Goal: Use online tool/utility: Use online tool/utility

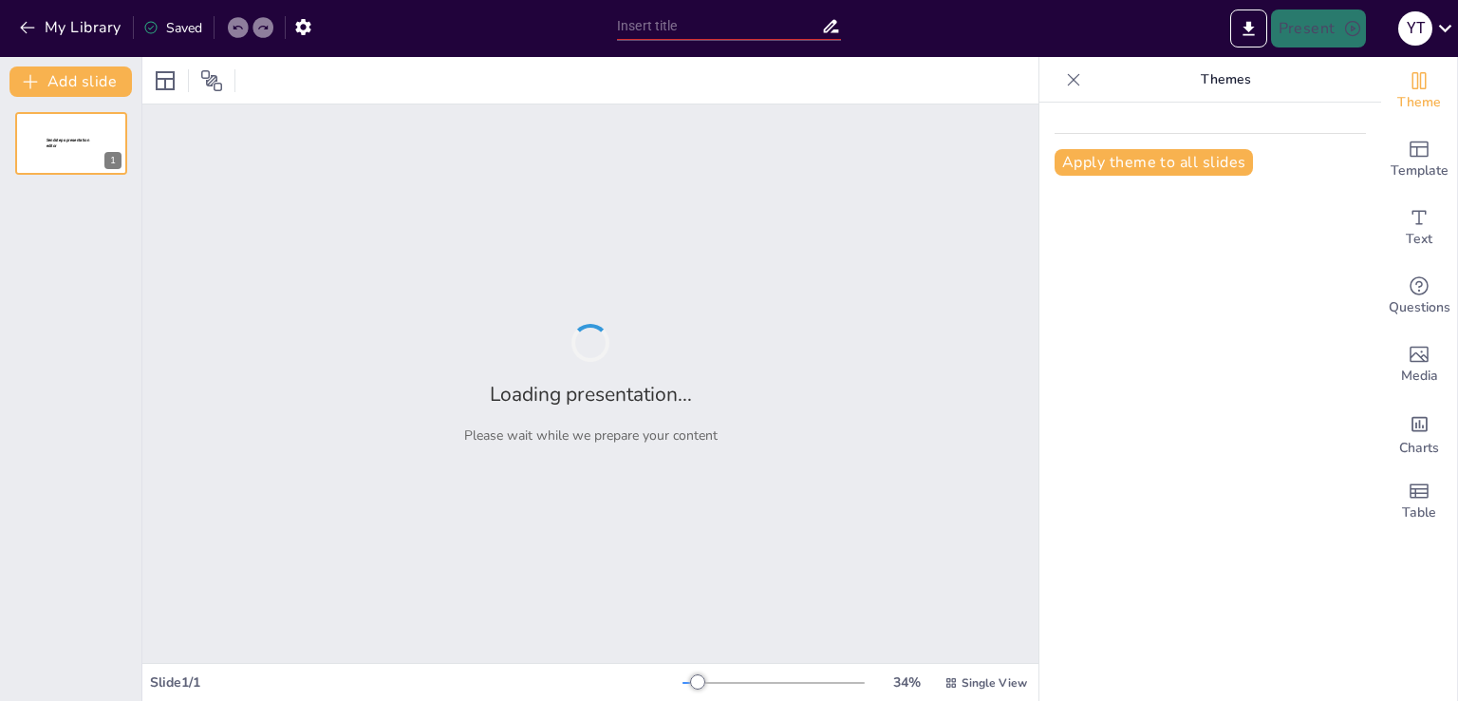
type input "Основи баристики: Вступ до мистецтва приготування кави"
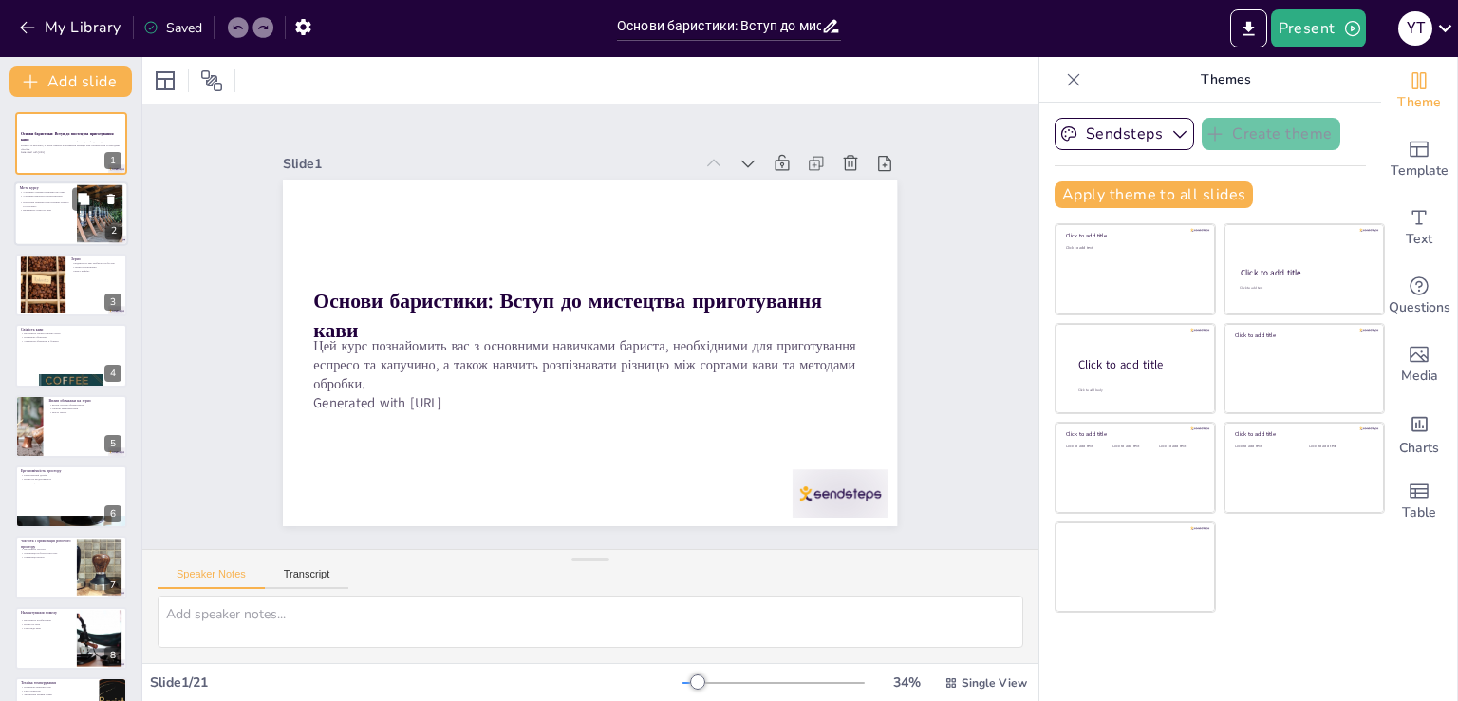
click at [51, 217] on div at bounding box center [71, 214] width 114 height 65
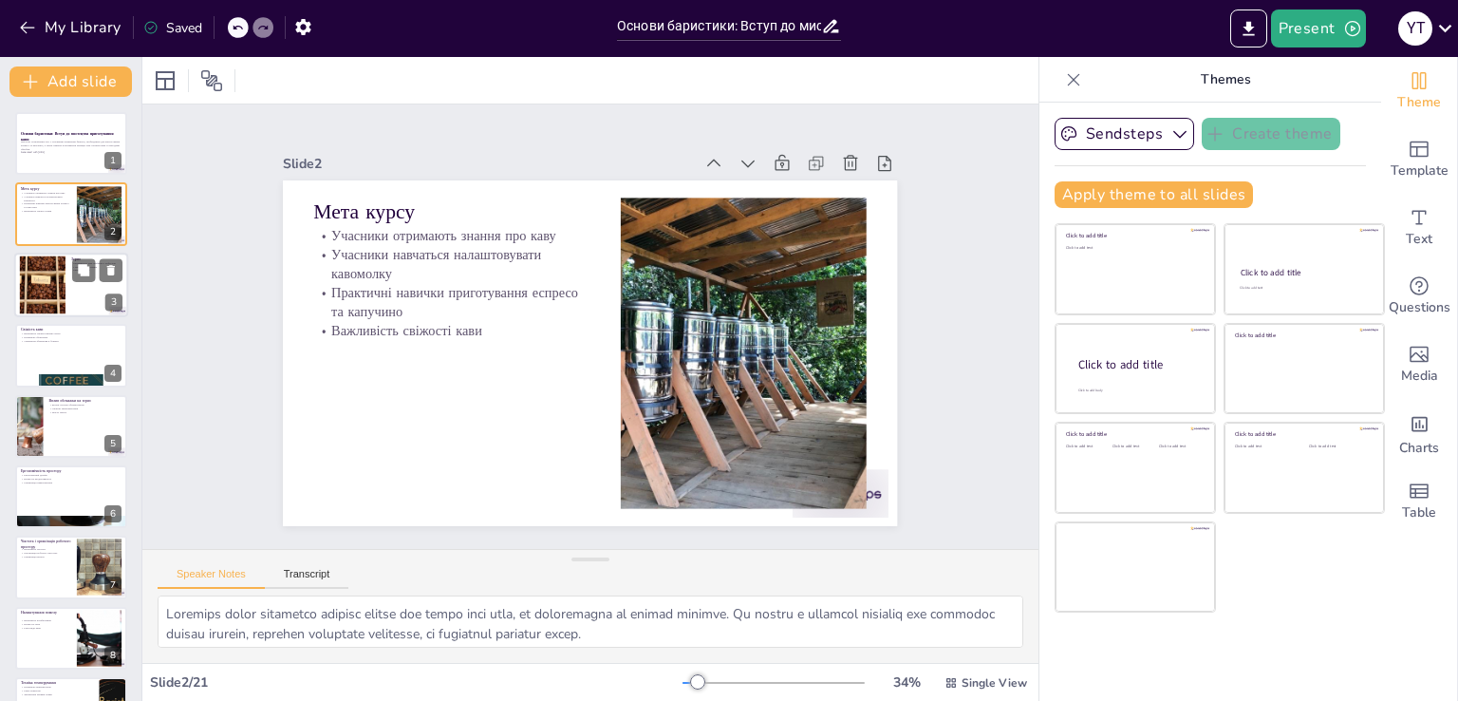
click at [53, 308] on div at bounding box center [42, 284] width 86 height 58
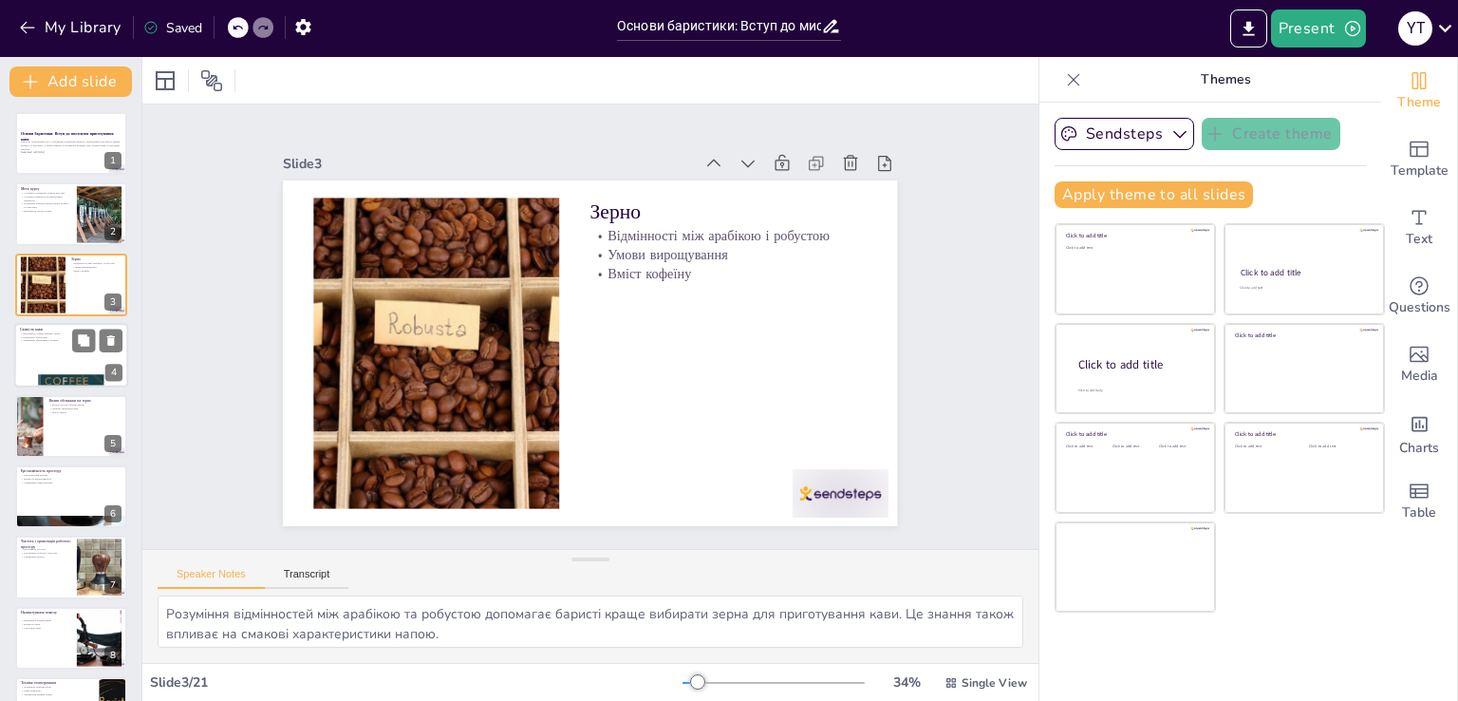
click at [65, 370] on div at bounding box center [71, 355] width 114 height 65
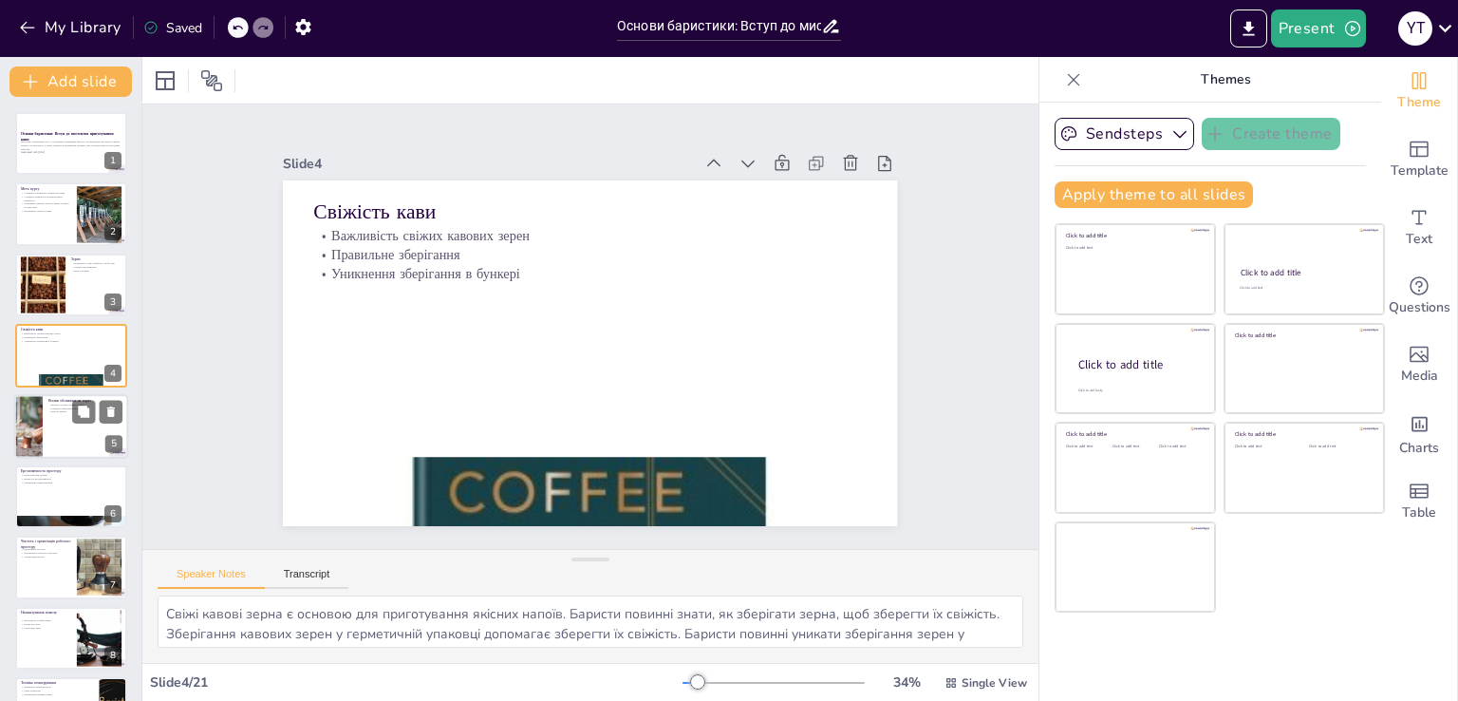
click at [75, 435] on div at bounding box center [71, 426] width 114 height 65
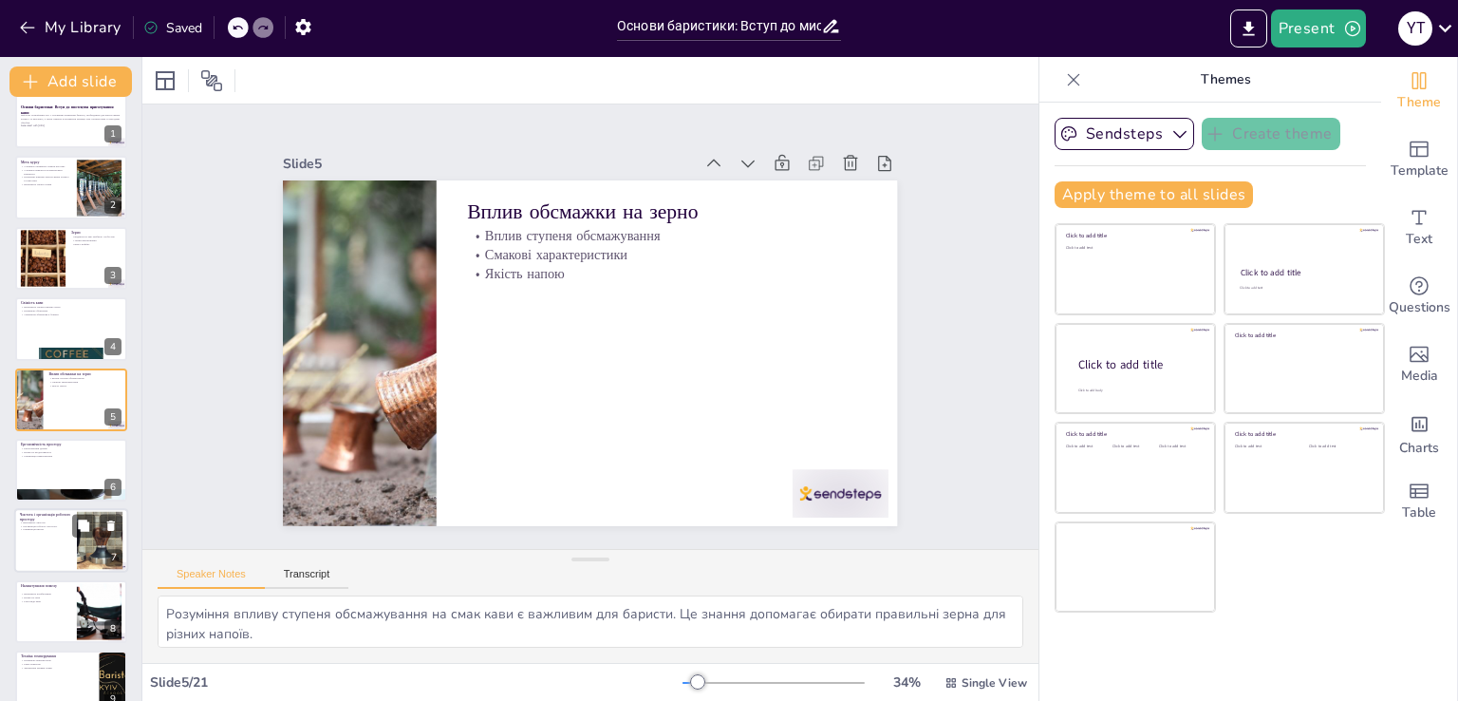
click at [84, 536] on div at bounding box center [99, 541] width 87 height 58
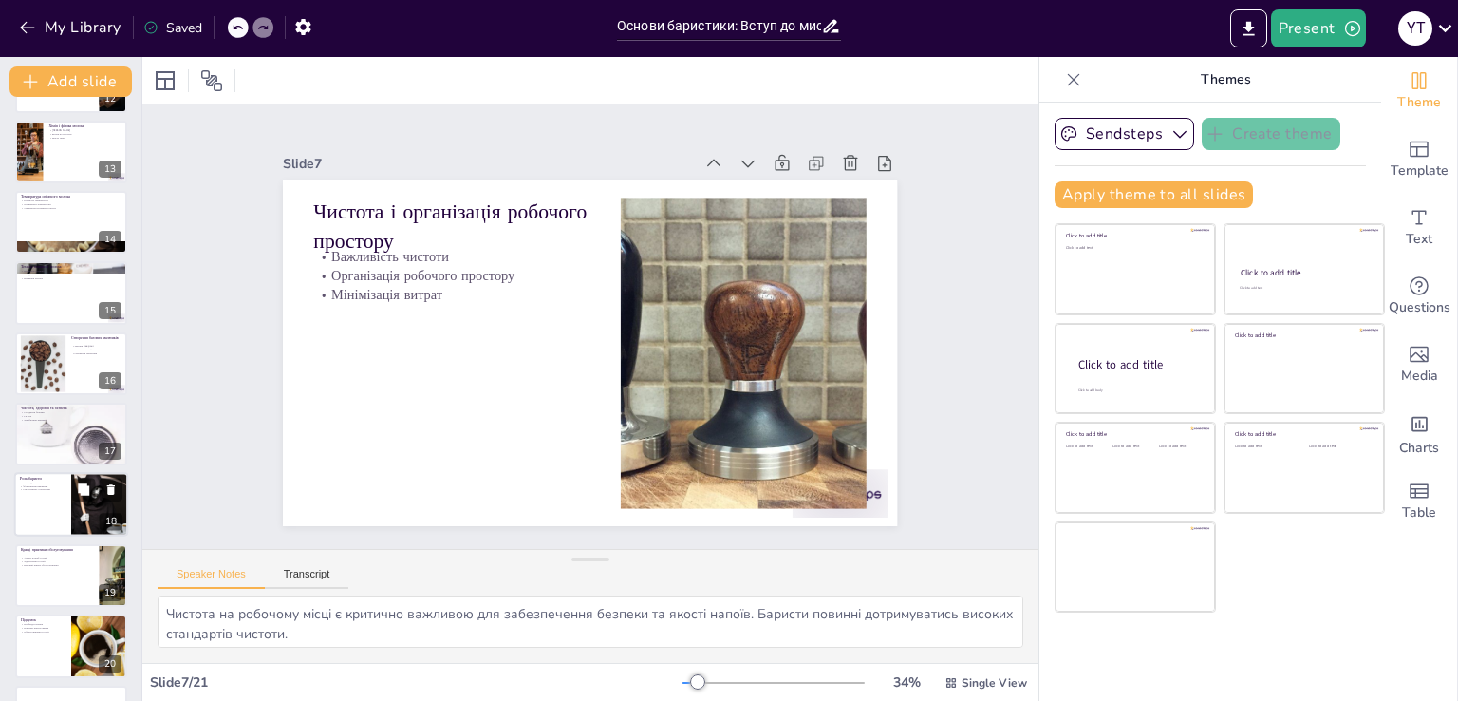
click at [84, 517] on div at bounding box center [99, 505] width 97 height 65
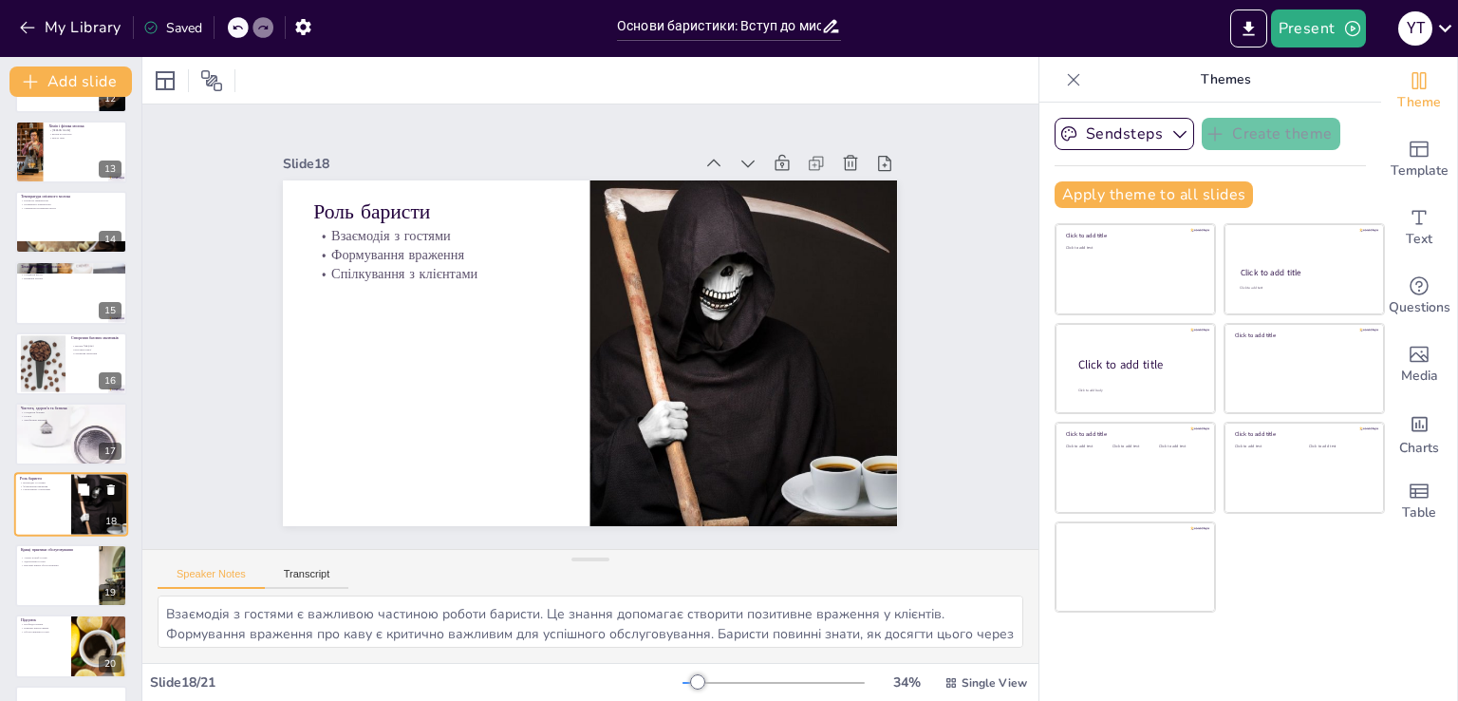
scroll to position [901, 0]
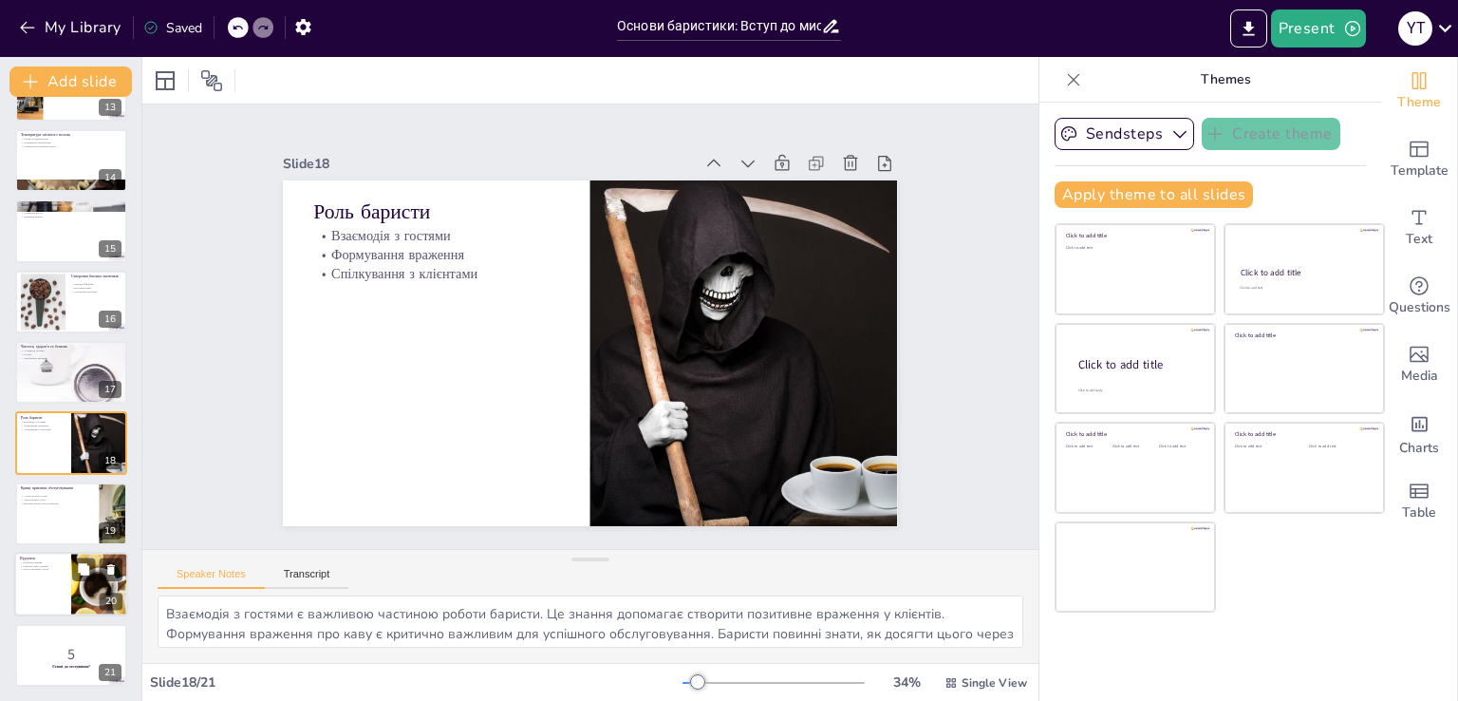
click at [87, 583] on div at bounding box center [99, 584] width 97 height 65
type textarea "Необхідні знання для баристи включають розуміння кави, технік приготування та о…"
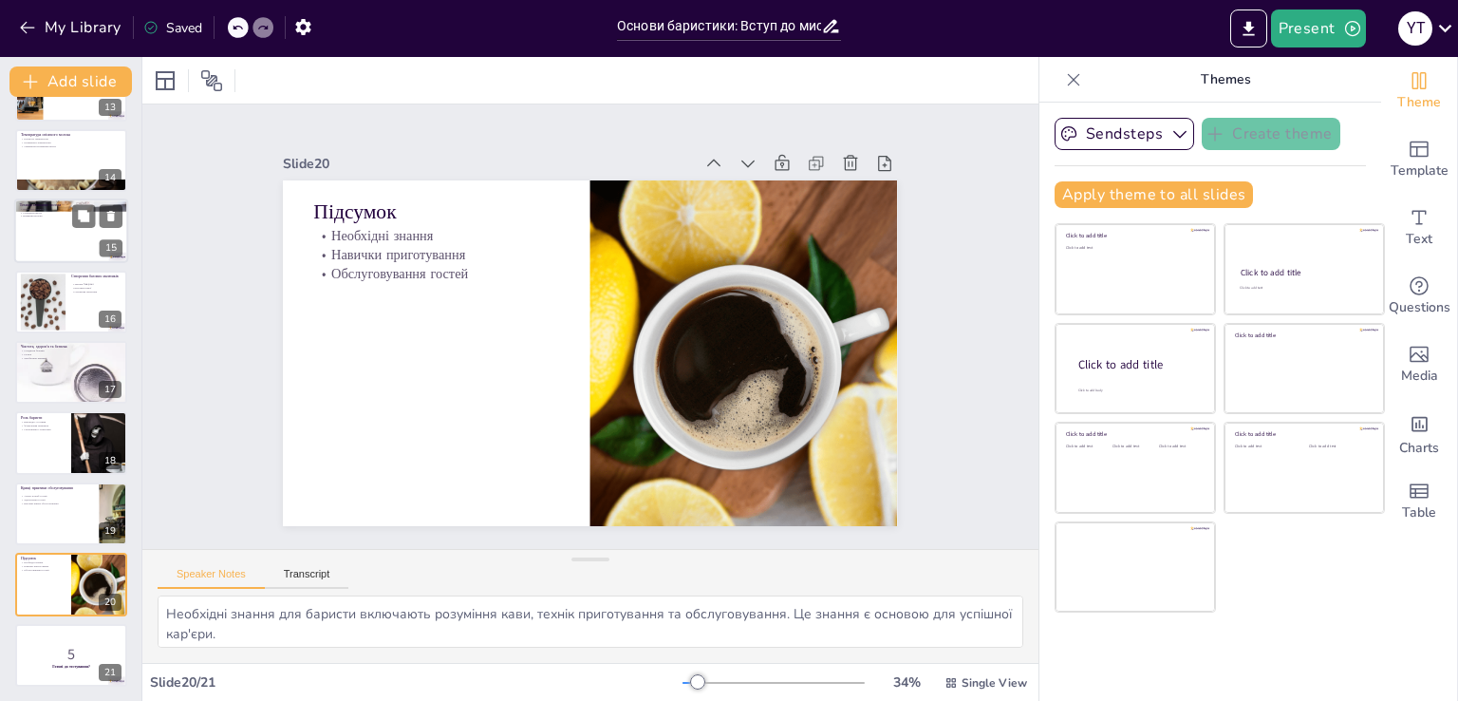
scroll to position [0, 0]
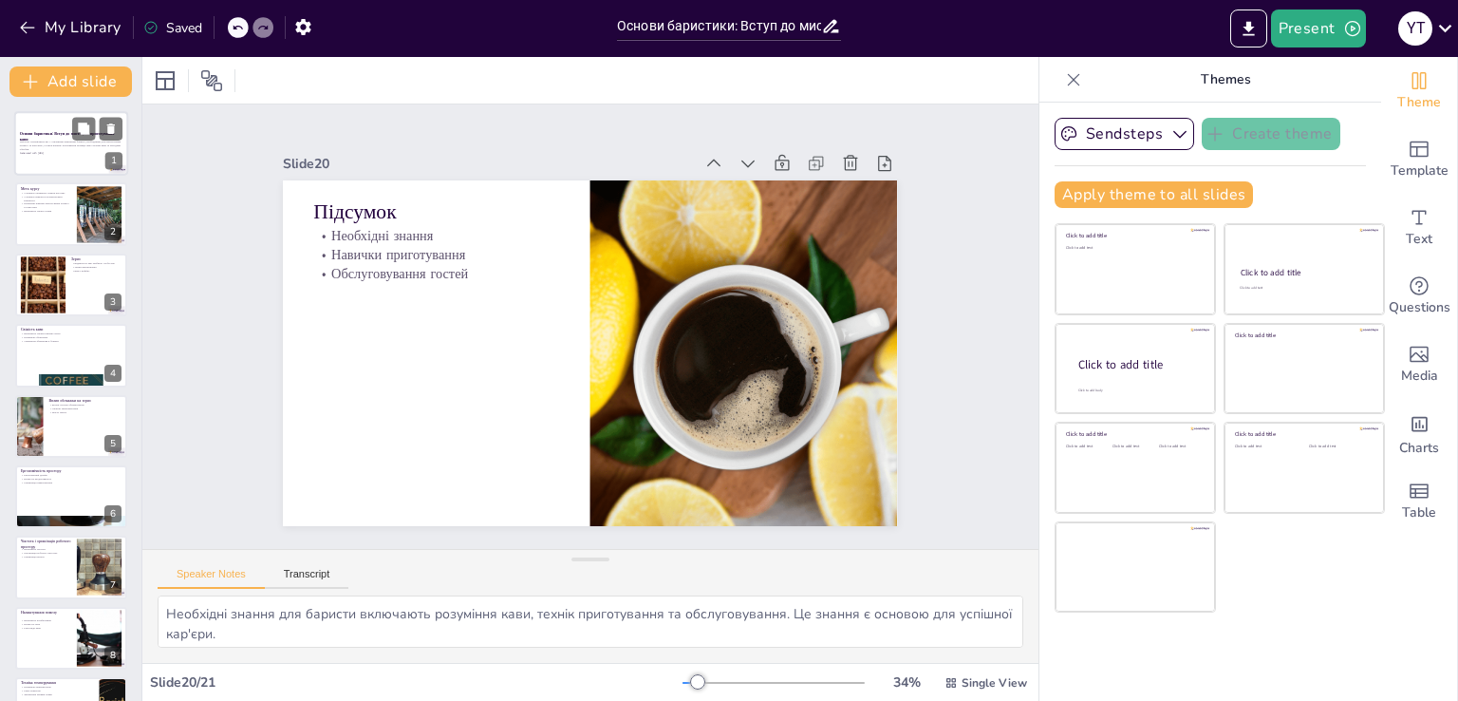
click at [66, 156] on div "Цей курс познайомить вас з основними навичками бариста, необхідними для приготу…" at bounding box center [71, 149] width 103 height 16
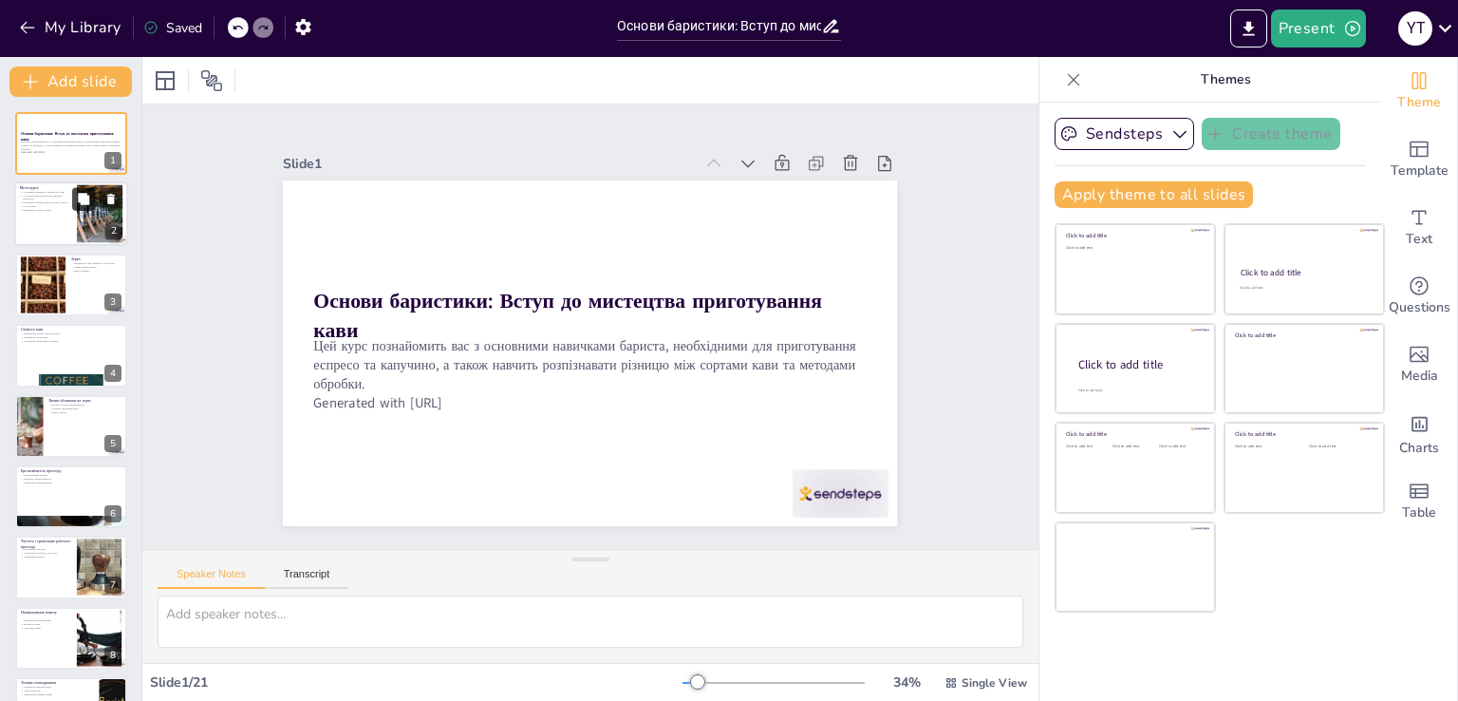
click at [86, 188] on button at bounding box center [83, 199] width 23 height 23
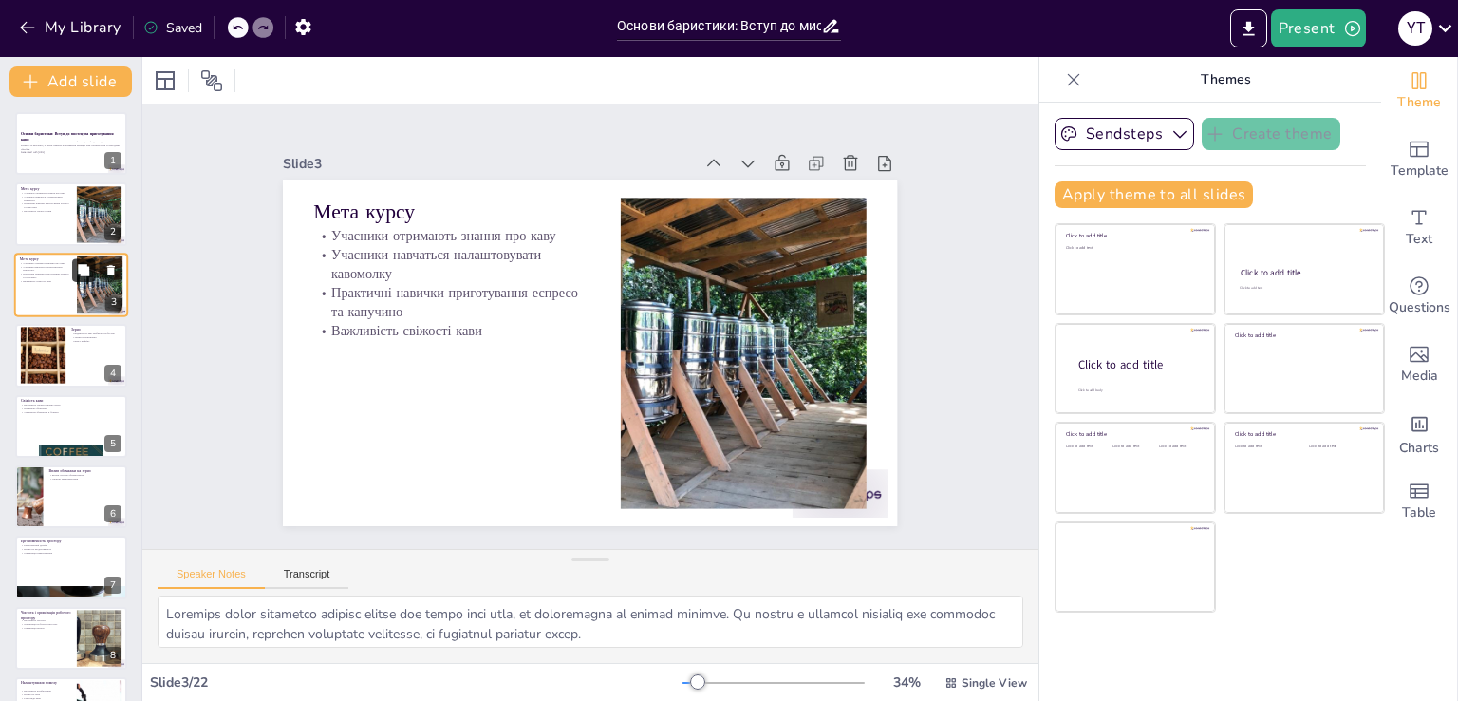
click at [87, 278] on button at bounding box center [83, 269] width 23 height 23
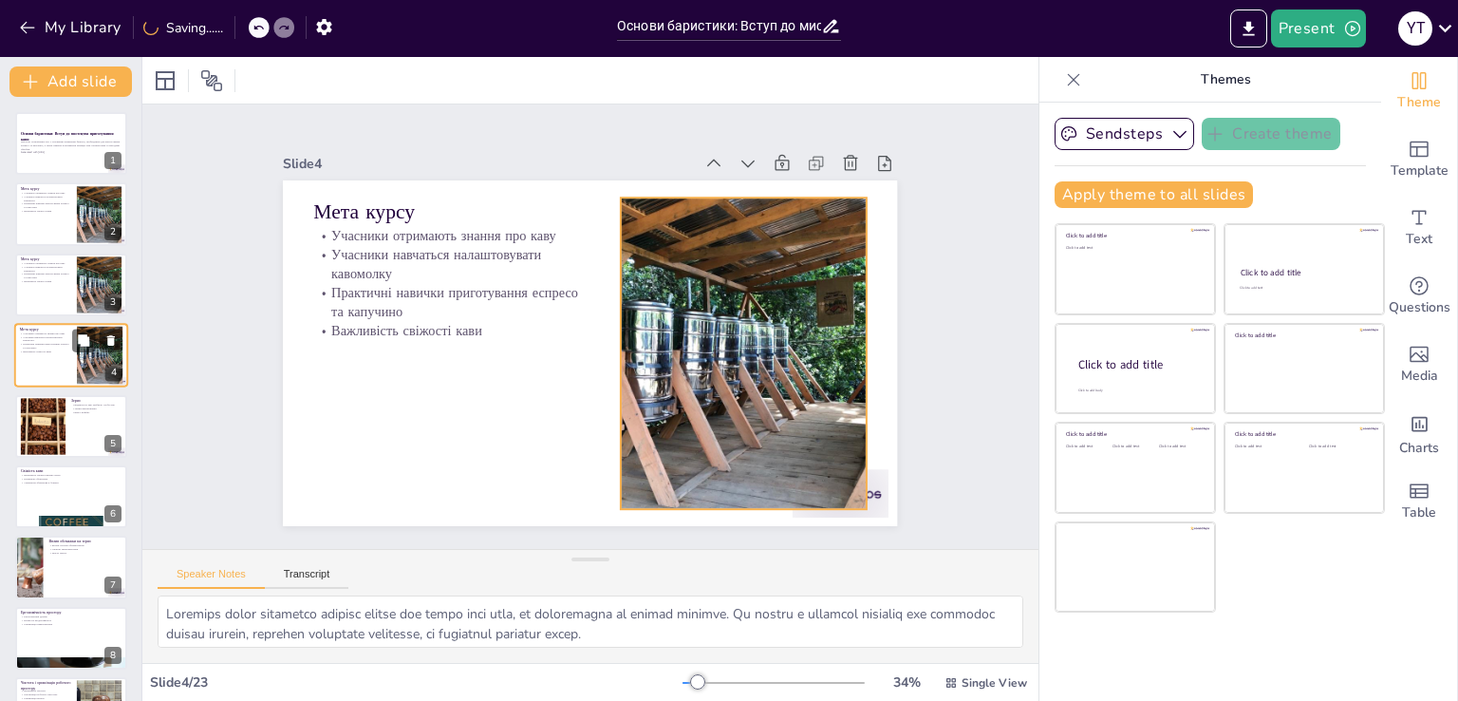
click at [92, 358] on div at bounding box center [100, 356] width 58 height 58
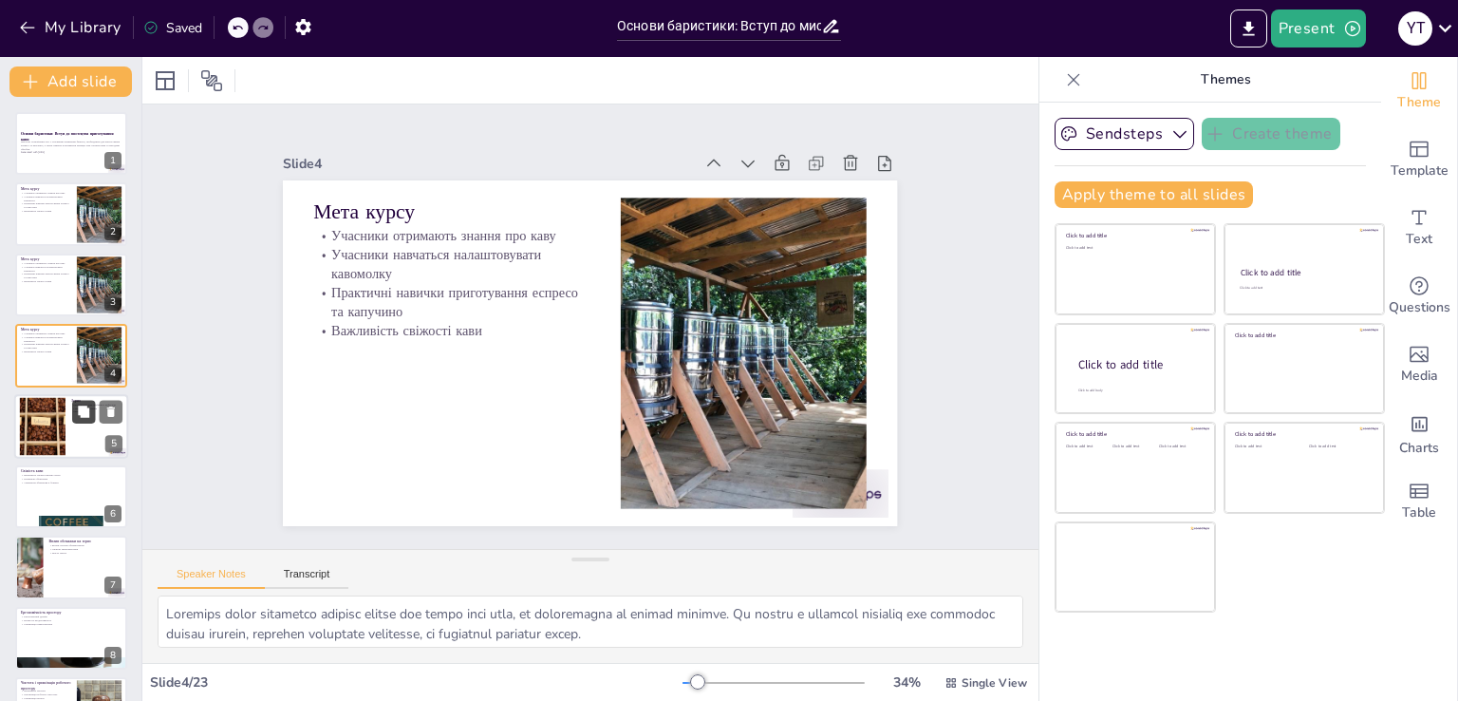
click at [89, 422] on button at bounding box center [83, 411] width 23 height 23
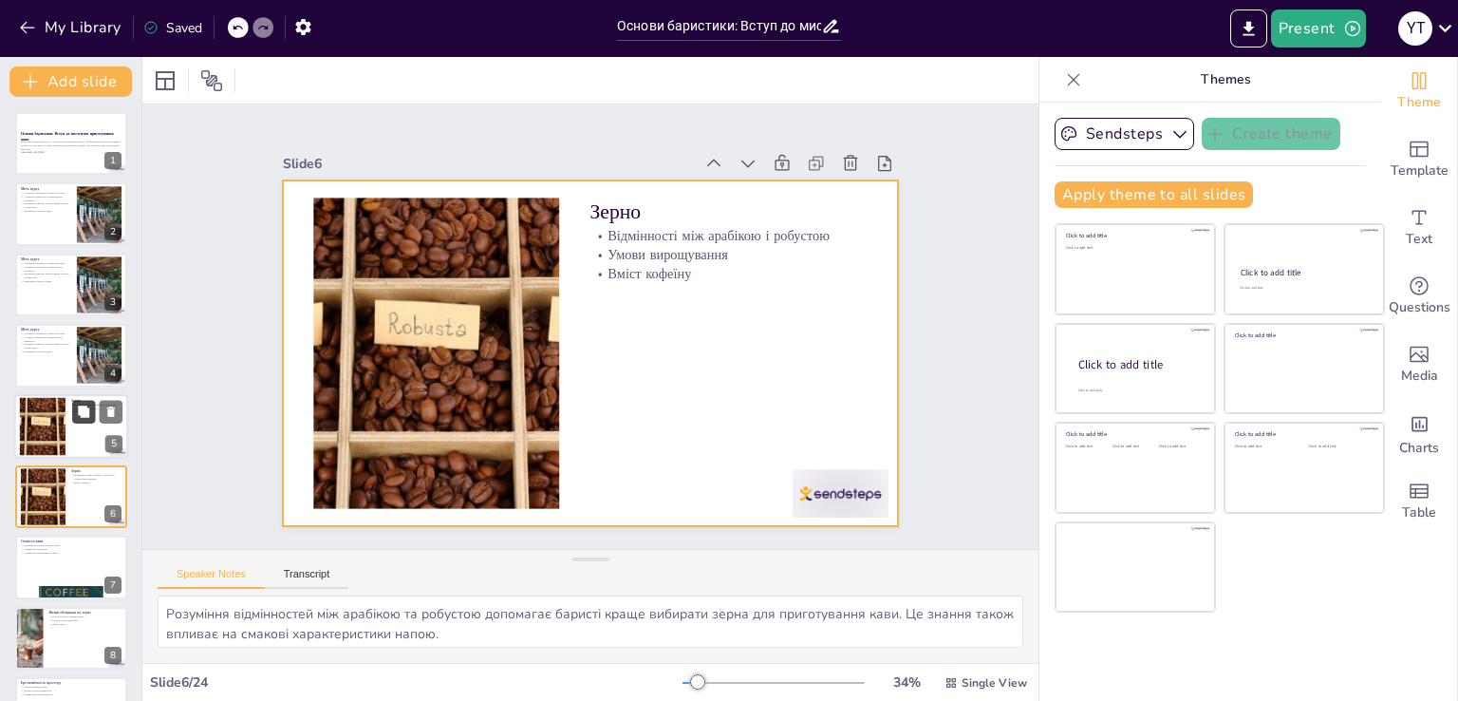
scroll to position [98, 0]
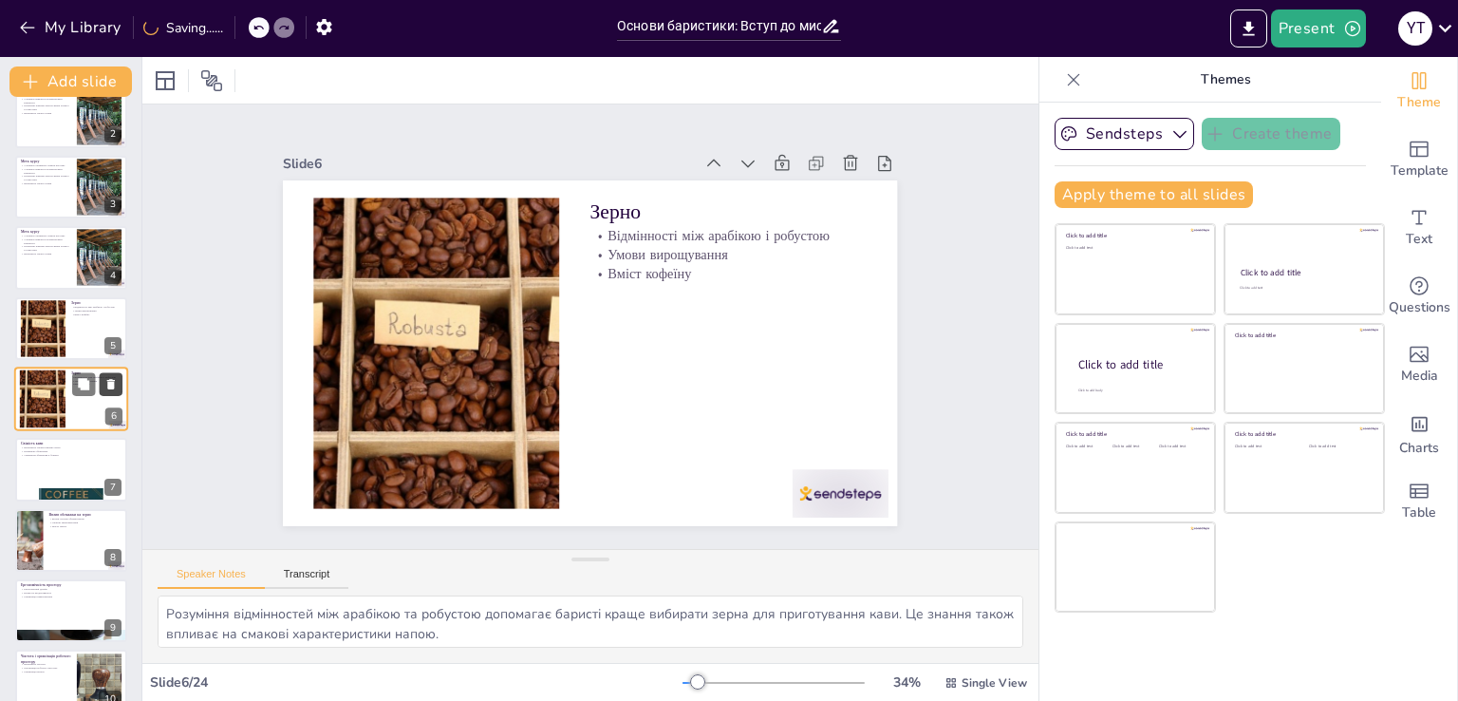
click at [109, 381] on icon at bounding box center [111, 384] width 8 height 10
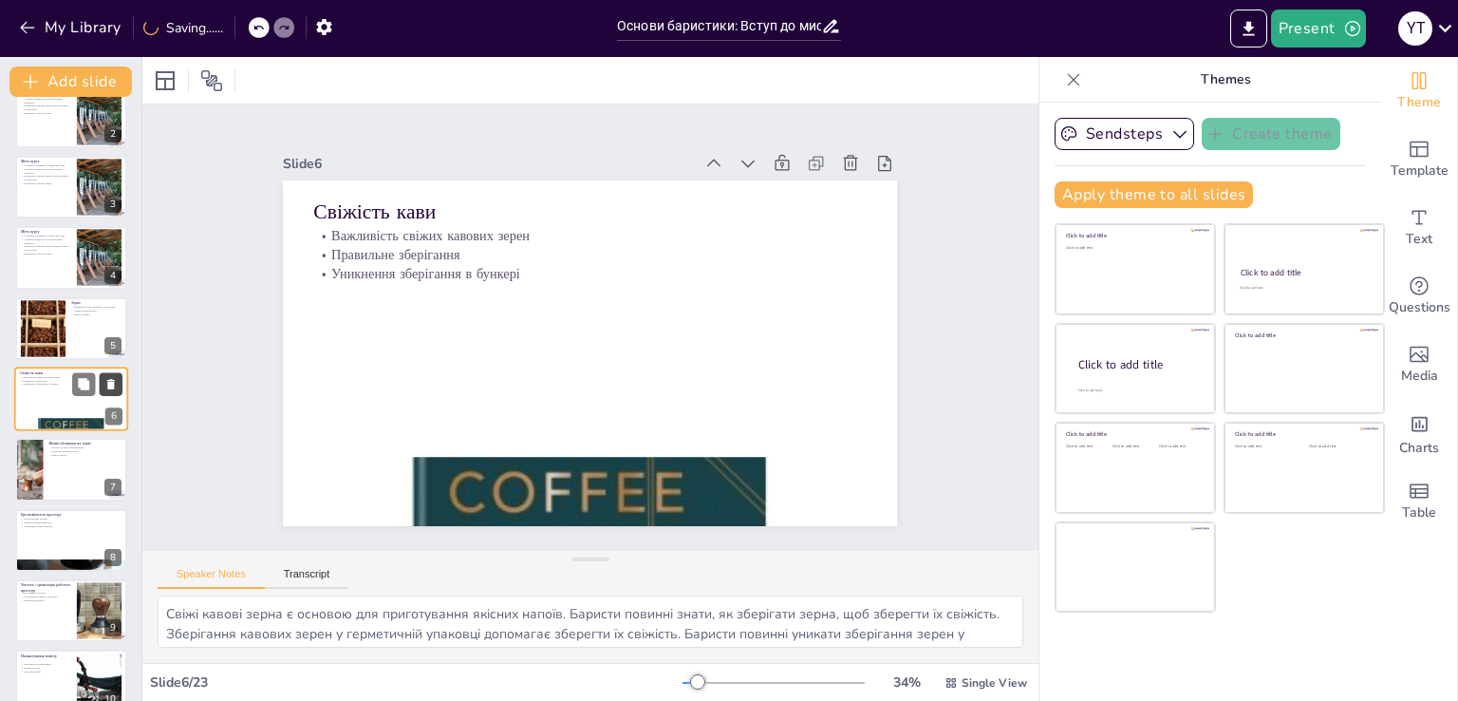
scroll to position [0, 0]
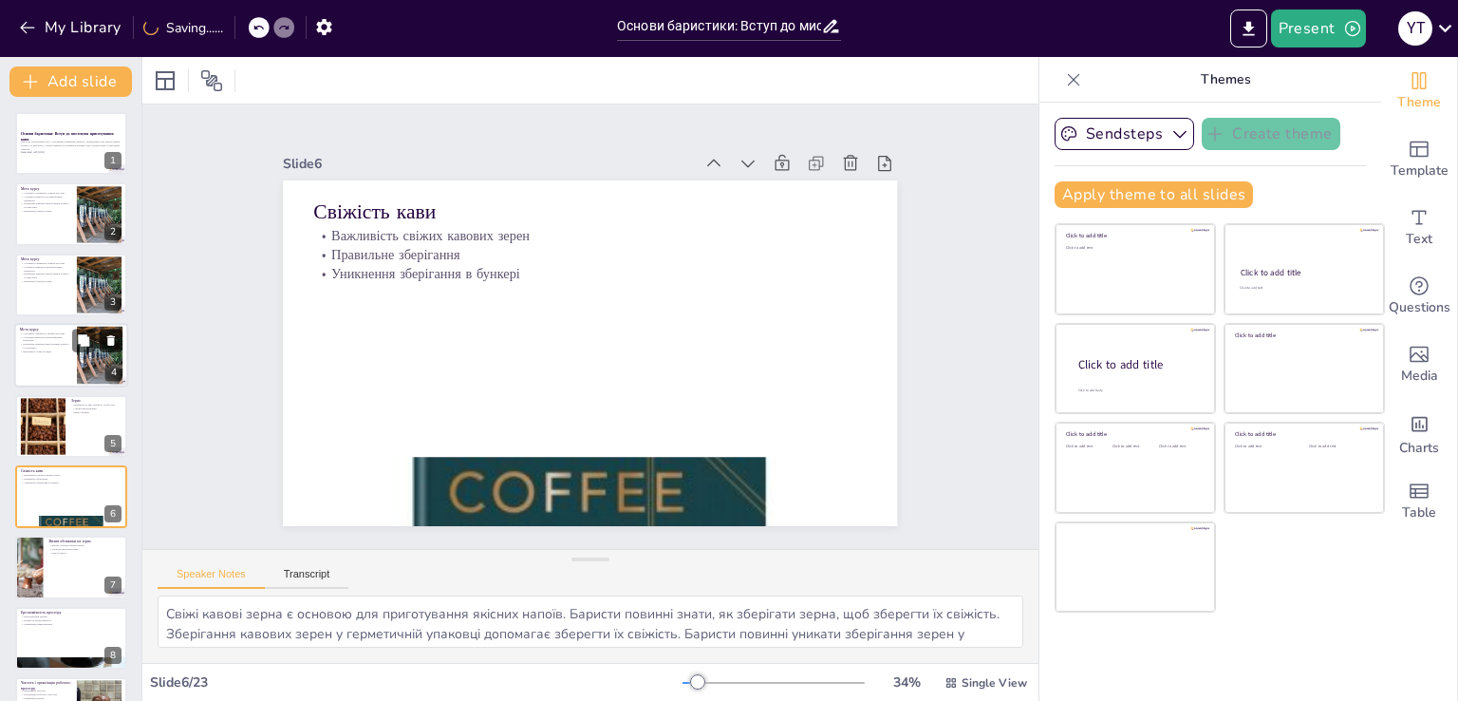
click at [109, 339] on icon at bounding box center [111, 340] width 8 height 10
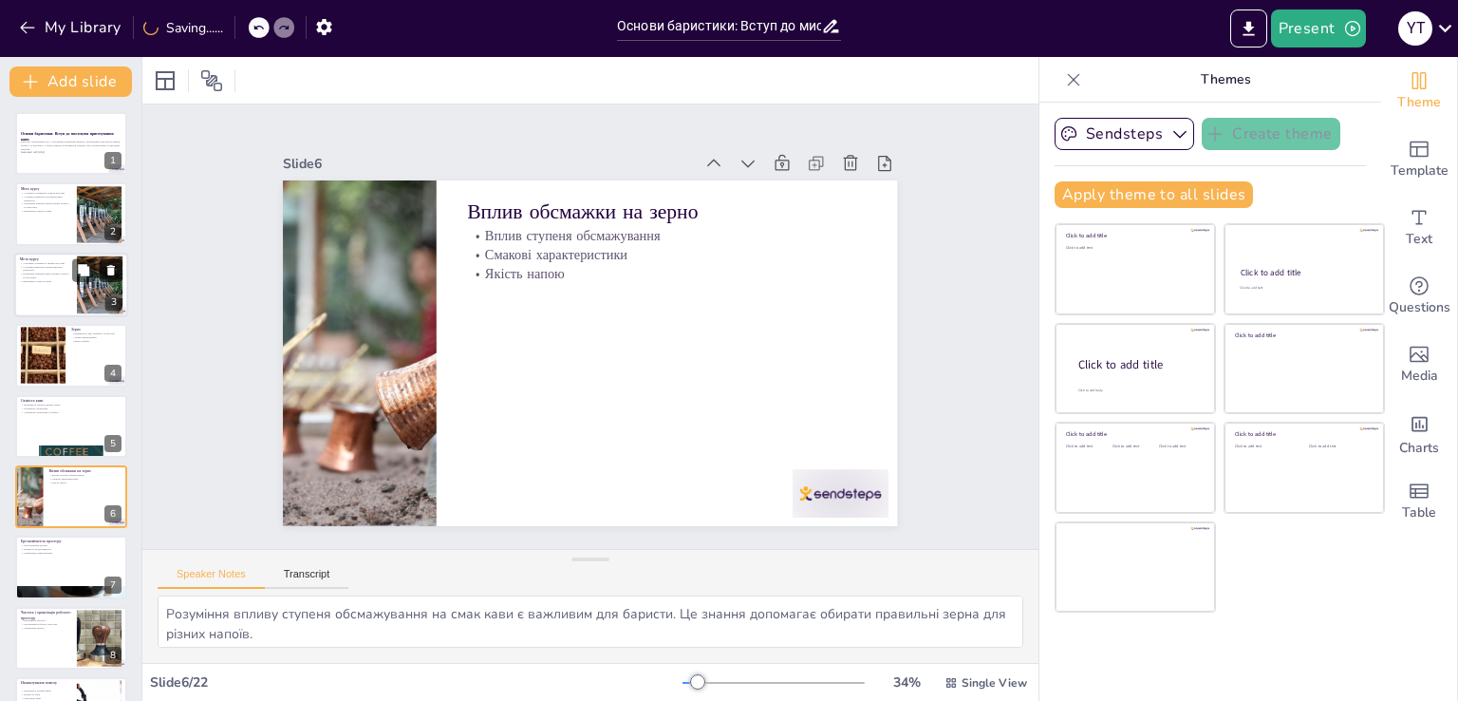
click at [108, 269] on icon at bounding box center [111, 270] width 8 height 10
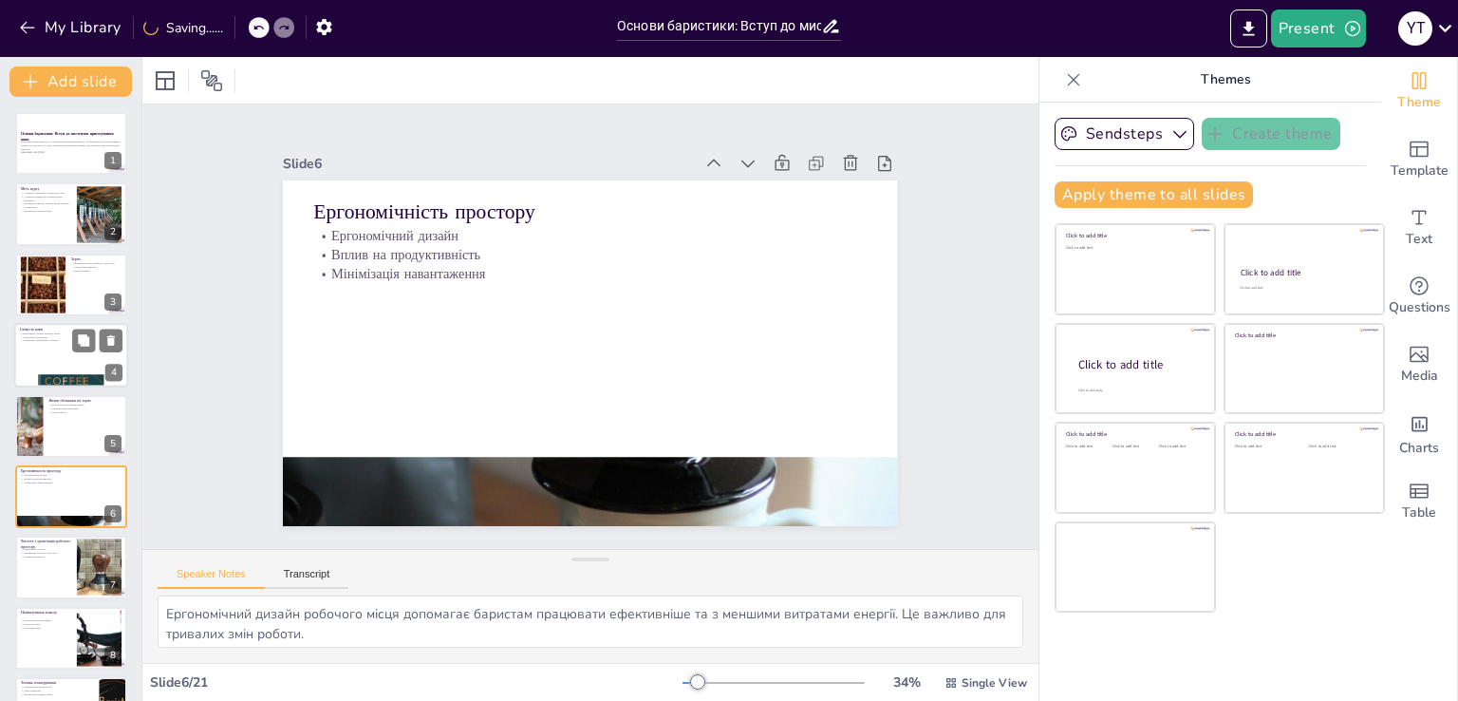
click at [46, 372] on div at bounding box center [71, 355] width 114 height 65
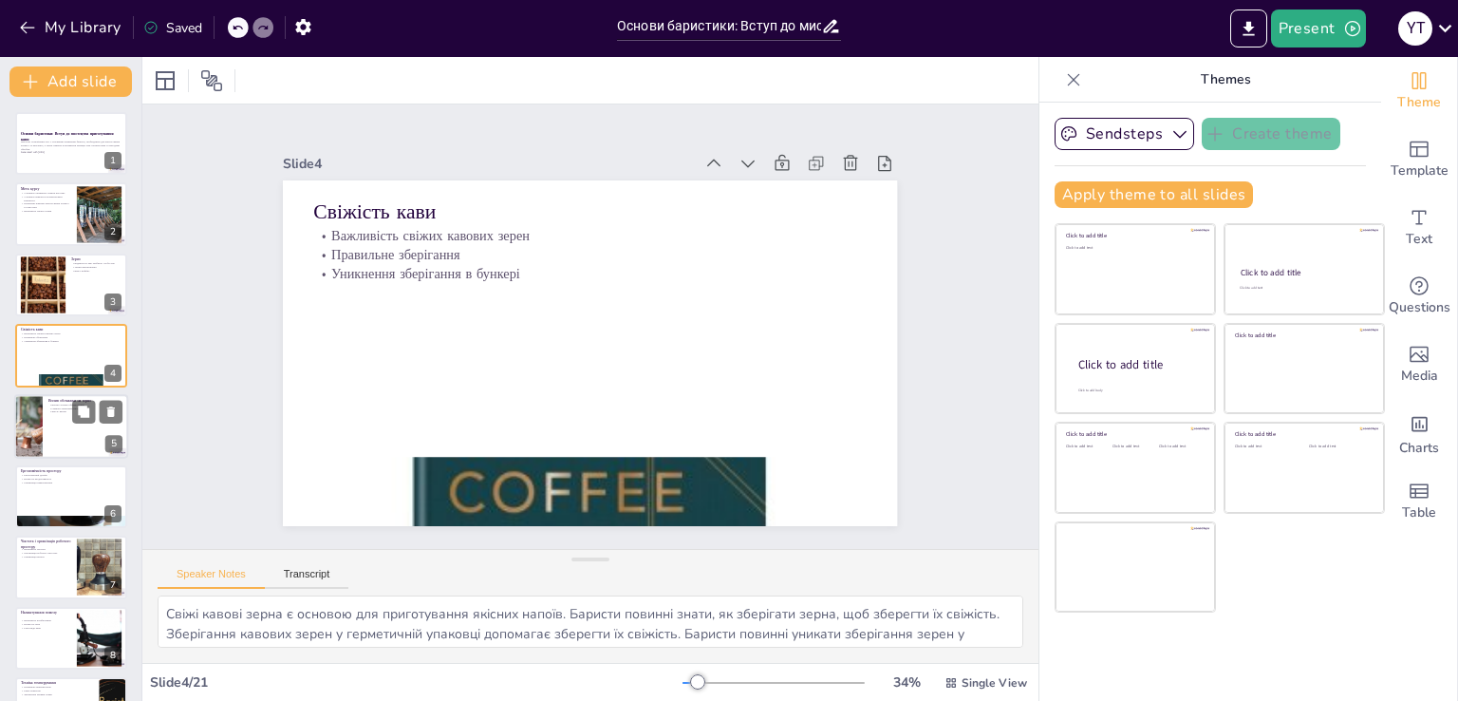
click at [56, 418] on div at bounding box center [71, 426] width 114 height 65
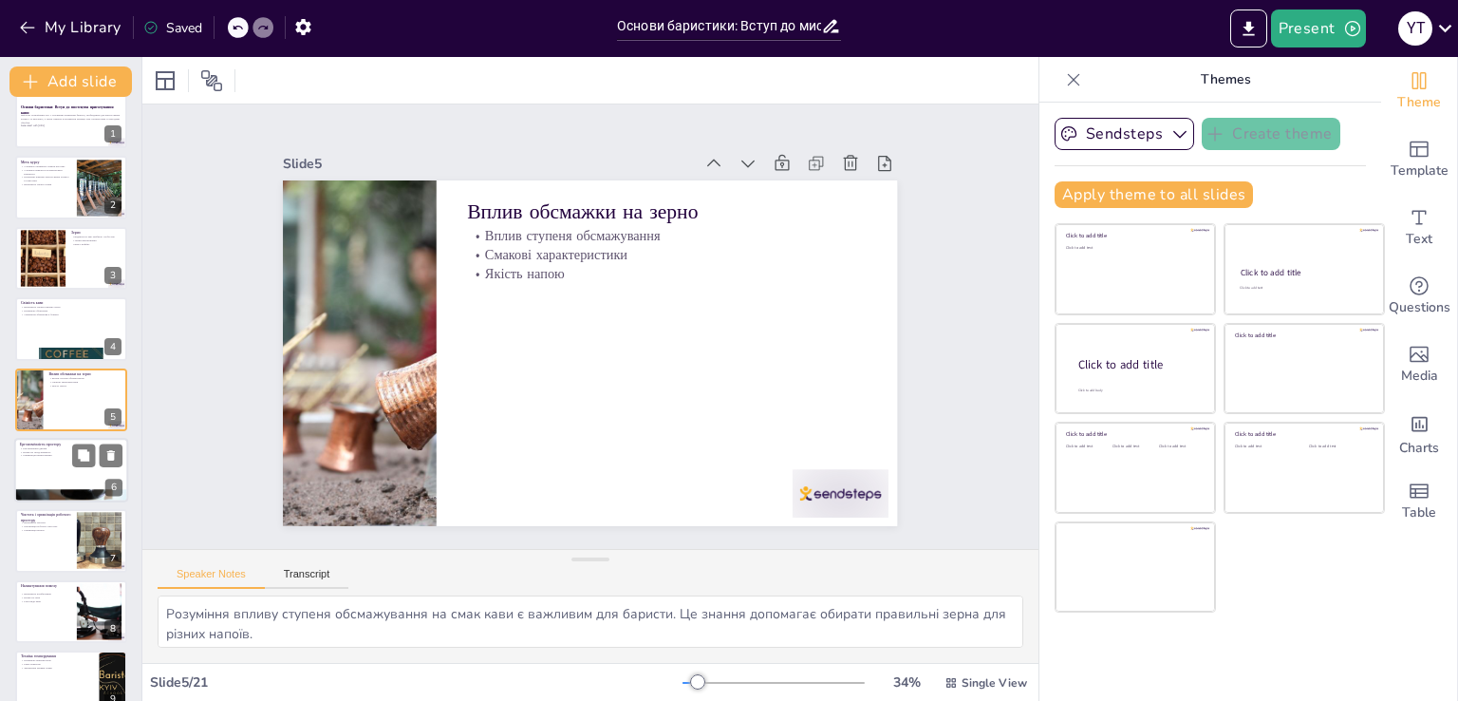
click at [65, 459] on div at bounding box center [71, 470] width 114 height 65
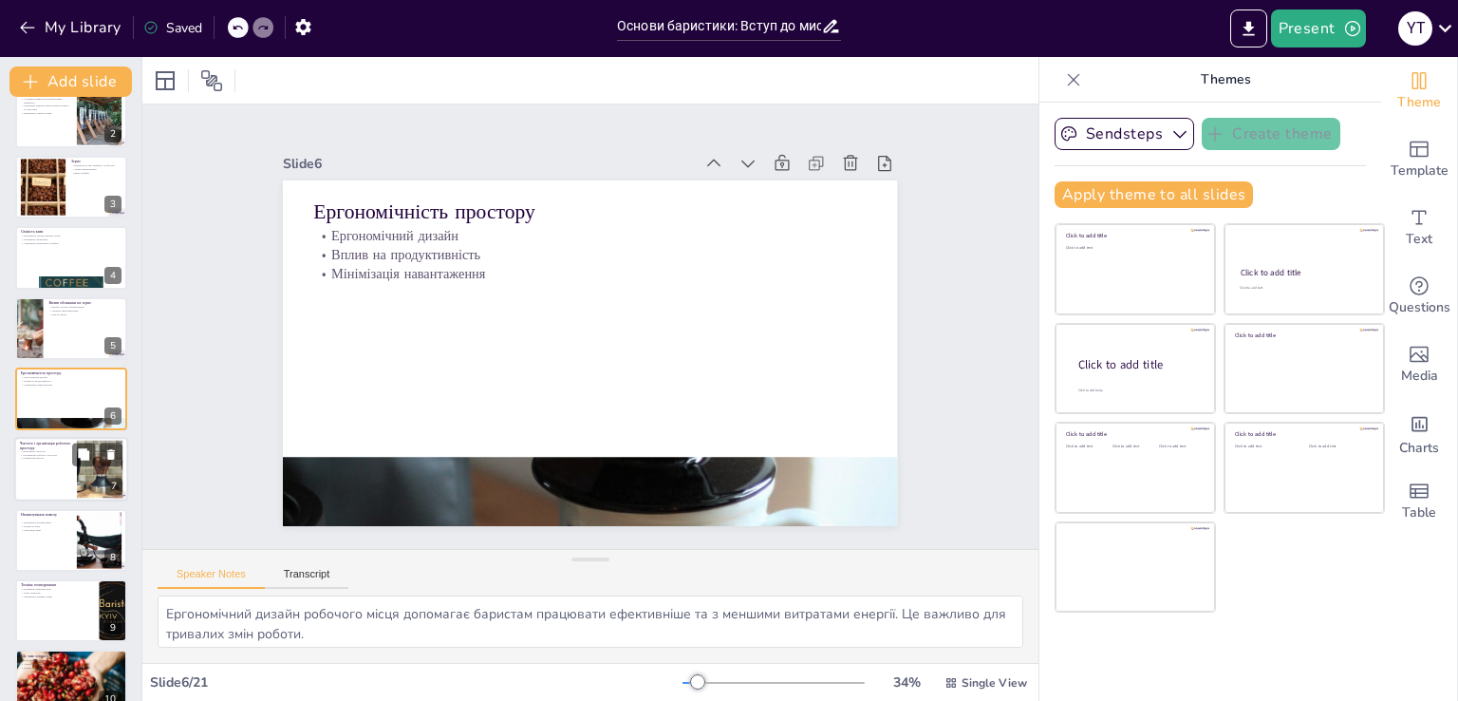
click at [63, 472] on div at bounding box center [71, 470] width 114 height 65
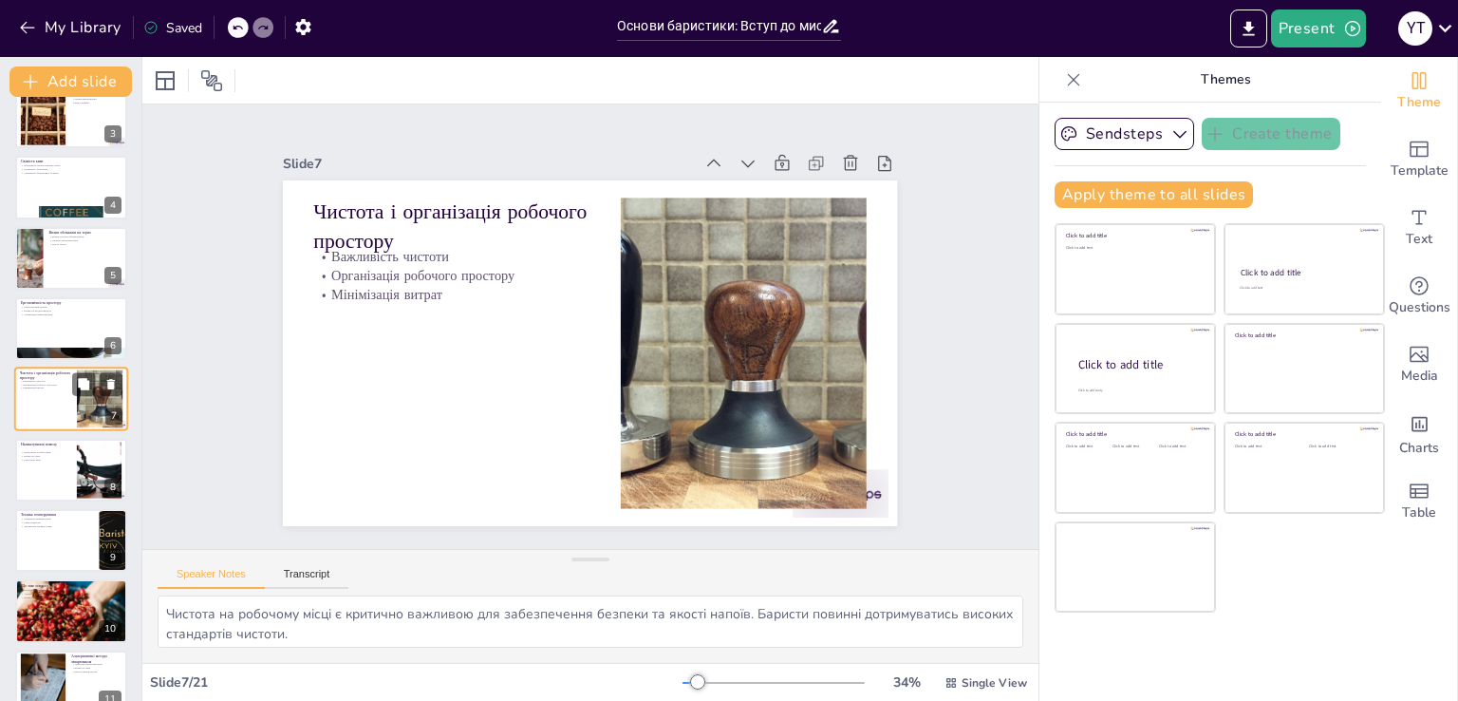
click at [63, 472] on div at bounding box center [71, 470] width 112 height 63
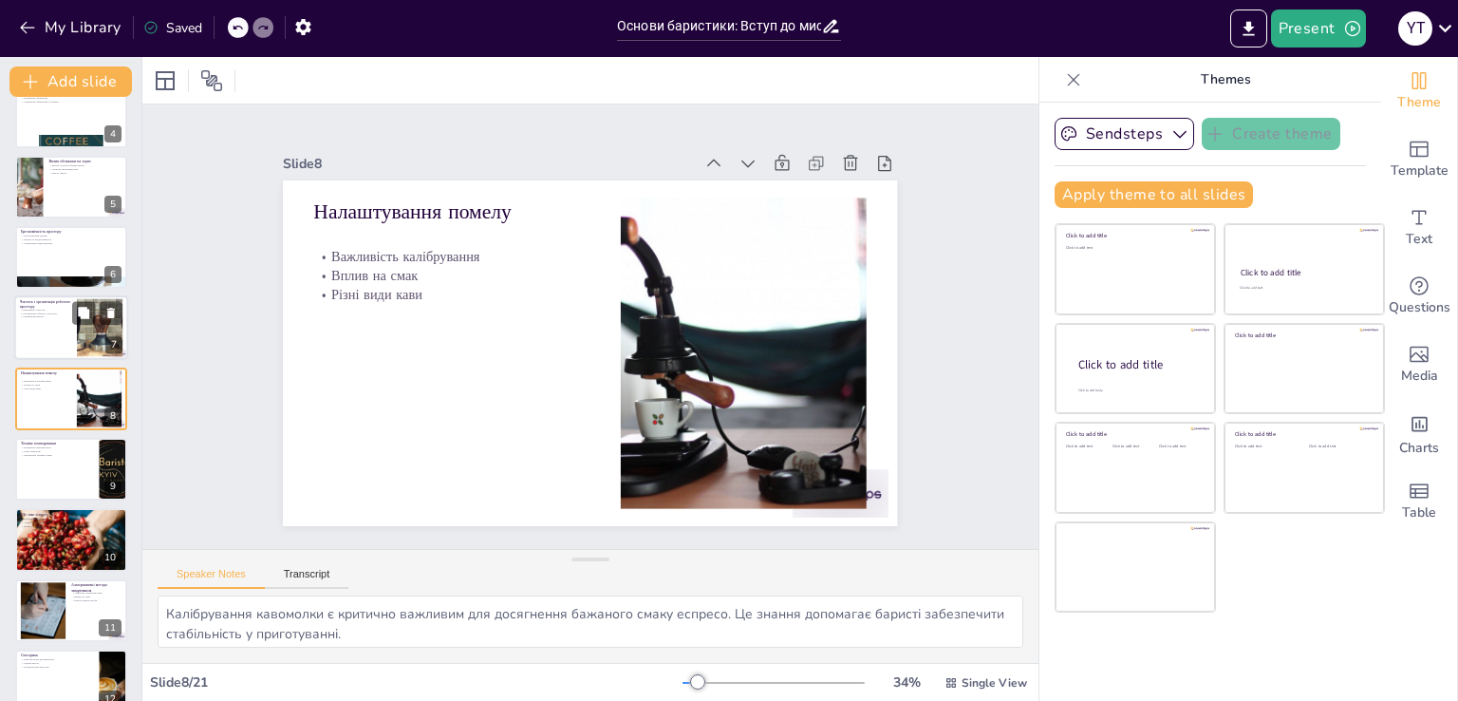
click at [63, 472] on div at bounding box center [71, 469] width 112 height 63
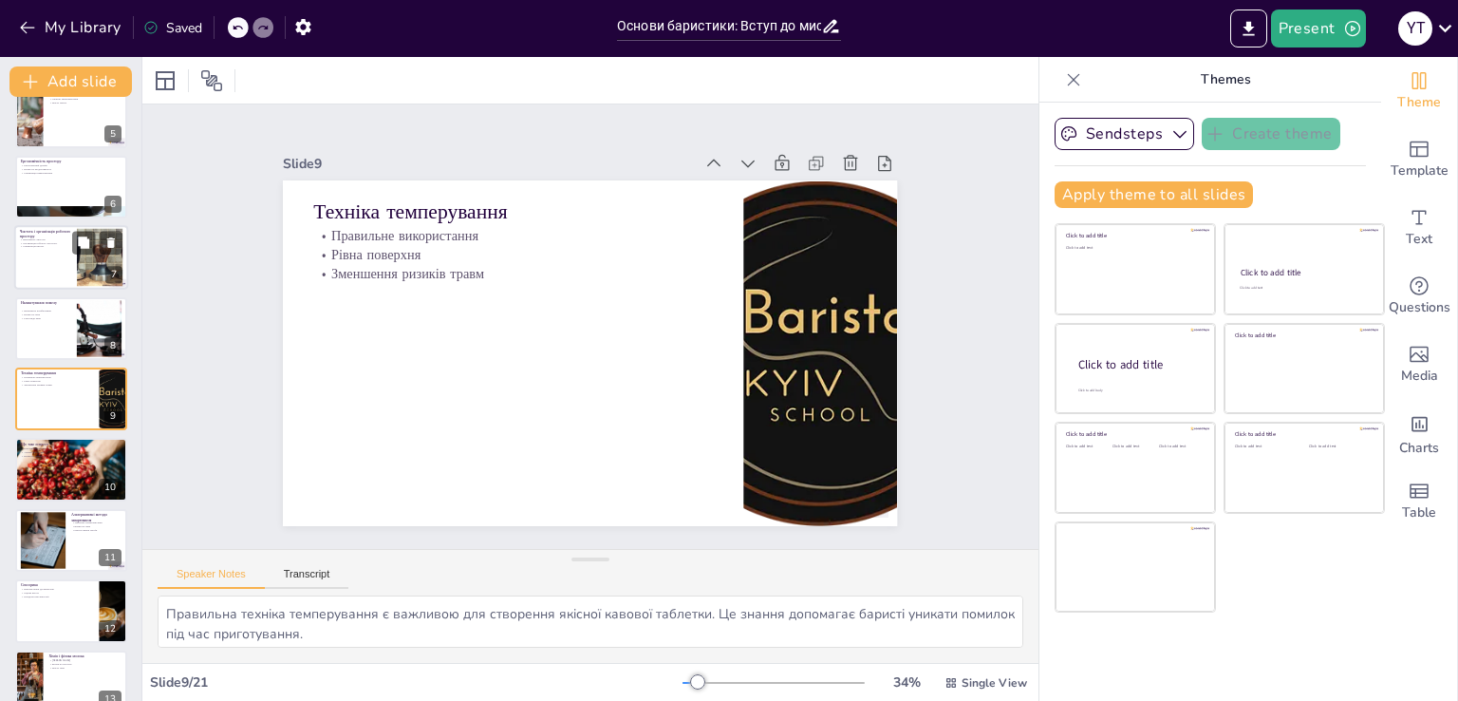
click at [63, 472] on div at bounding box center [71, 469] width 112 height 67
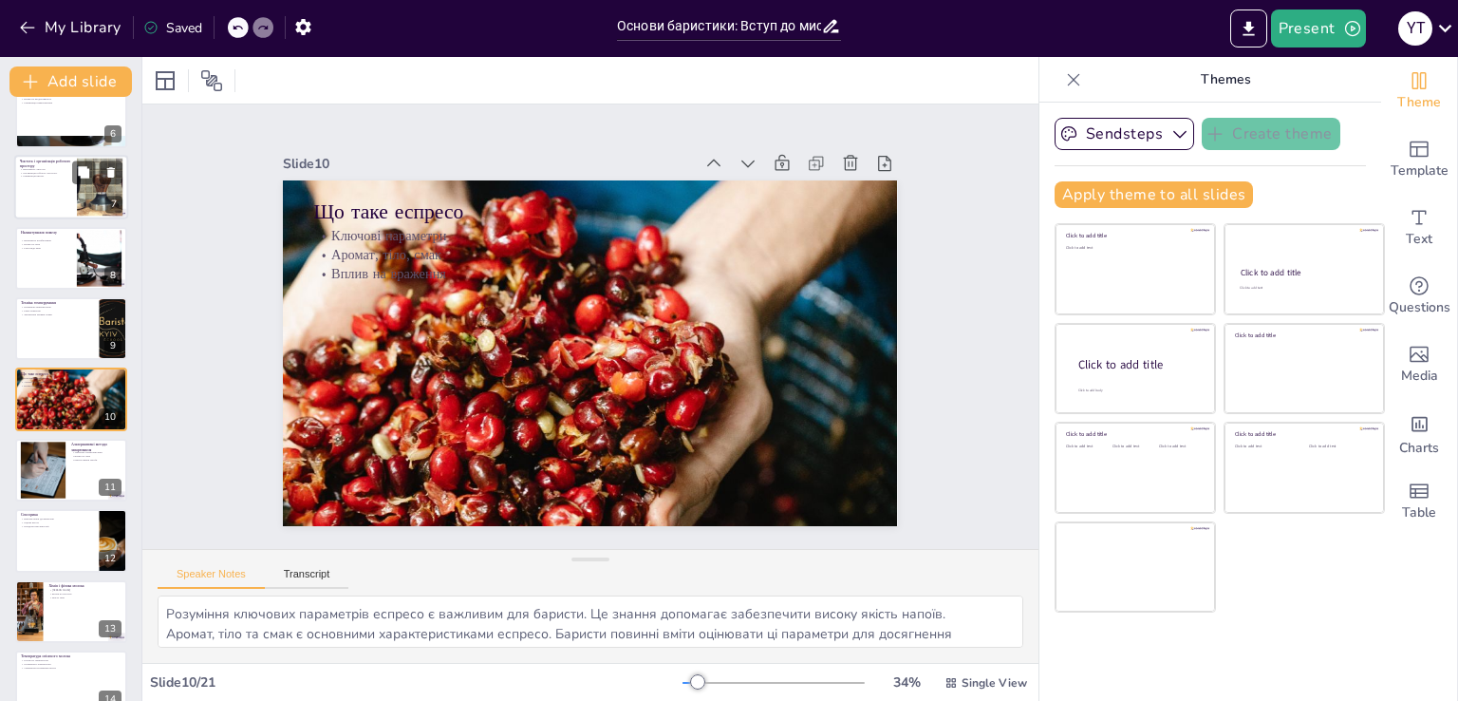
click at [63, 472] on div at bounding box center [43, 469] width 85 height 57
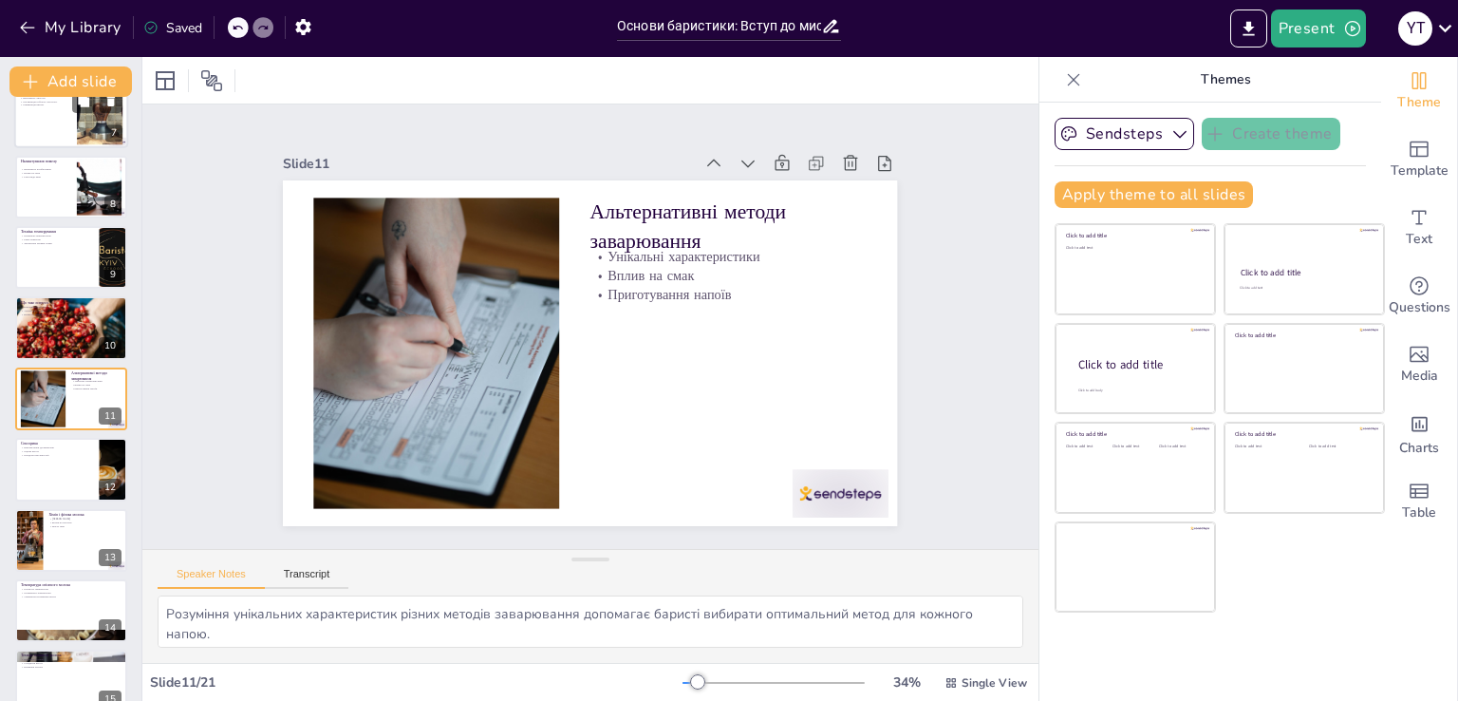
click at [63, 472] on div at bounding box center [71, 469] width 112 height 63
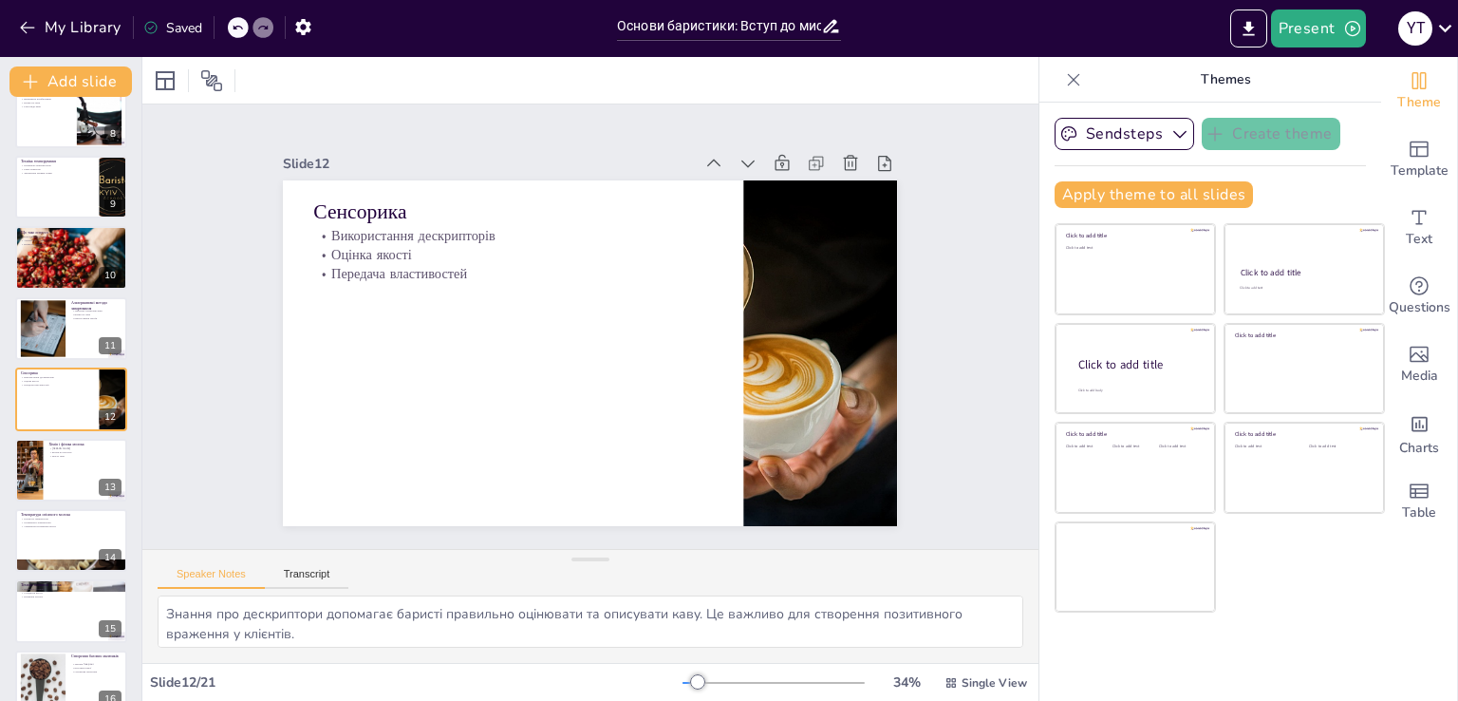
click at [63, 472] on div at bounding box center [71, 470] width 112 height 63
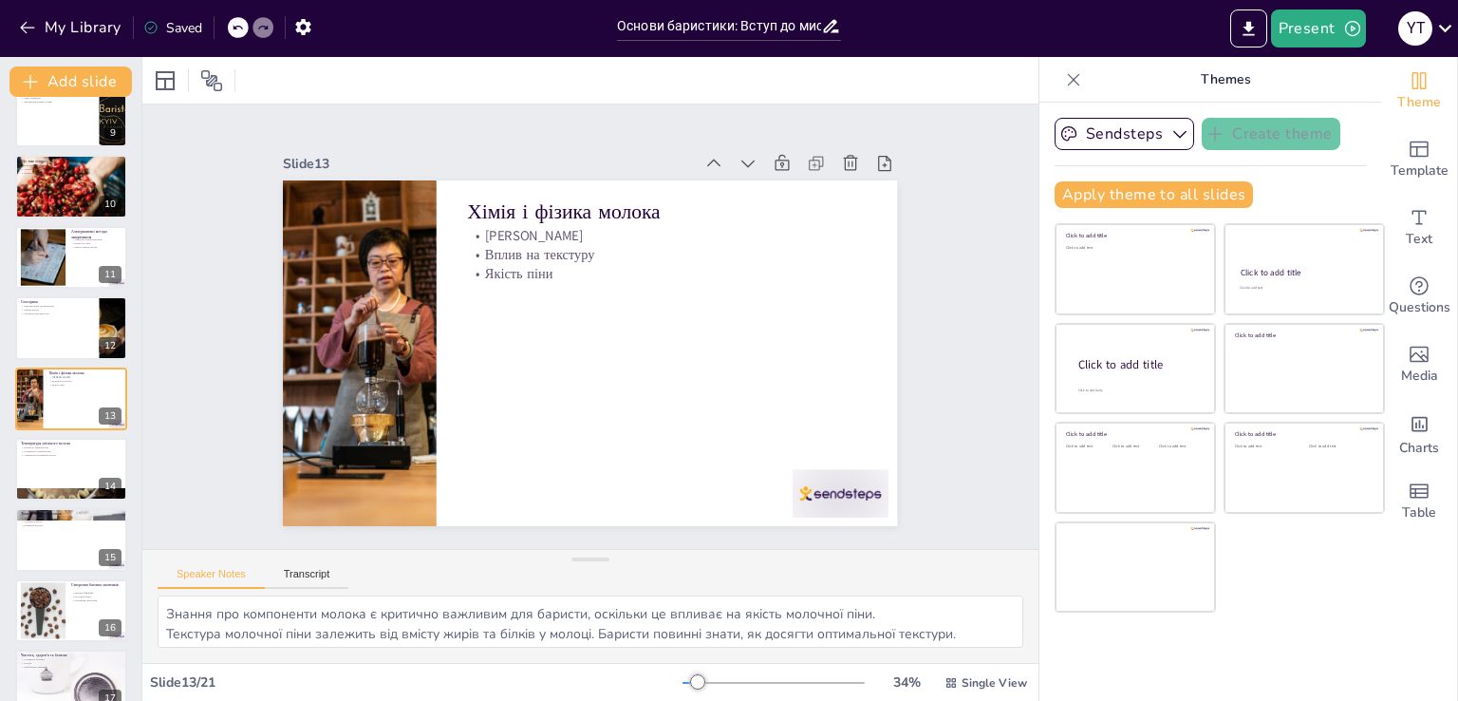
click at [63, 472] on div at bounding box center [71, 469] width 112 height 63
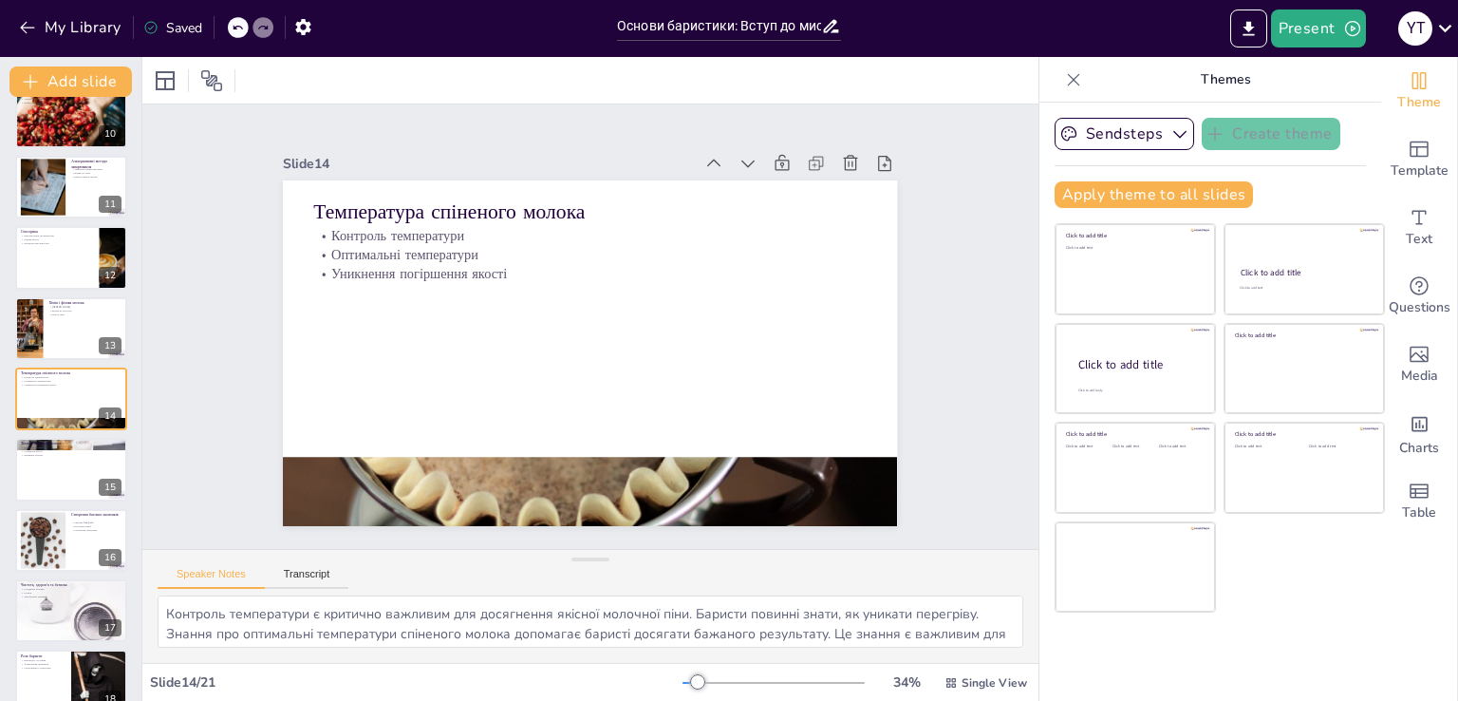
click at [63, 472] on div at bounding box center [71, 469] width 112 height 63
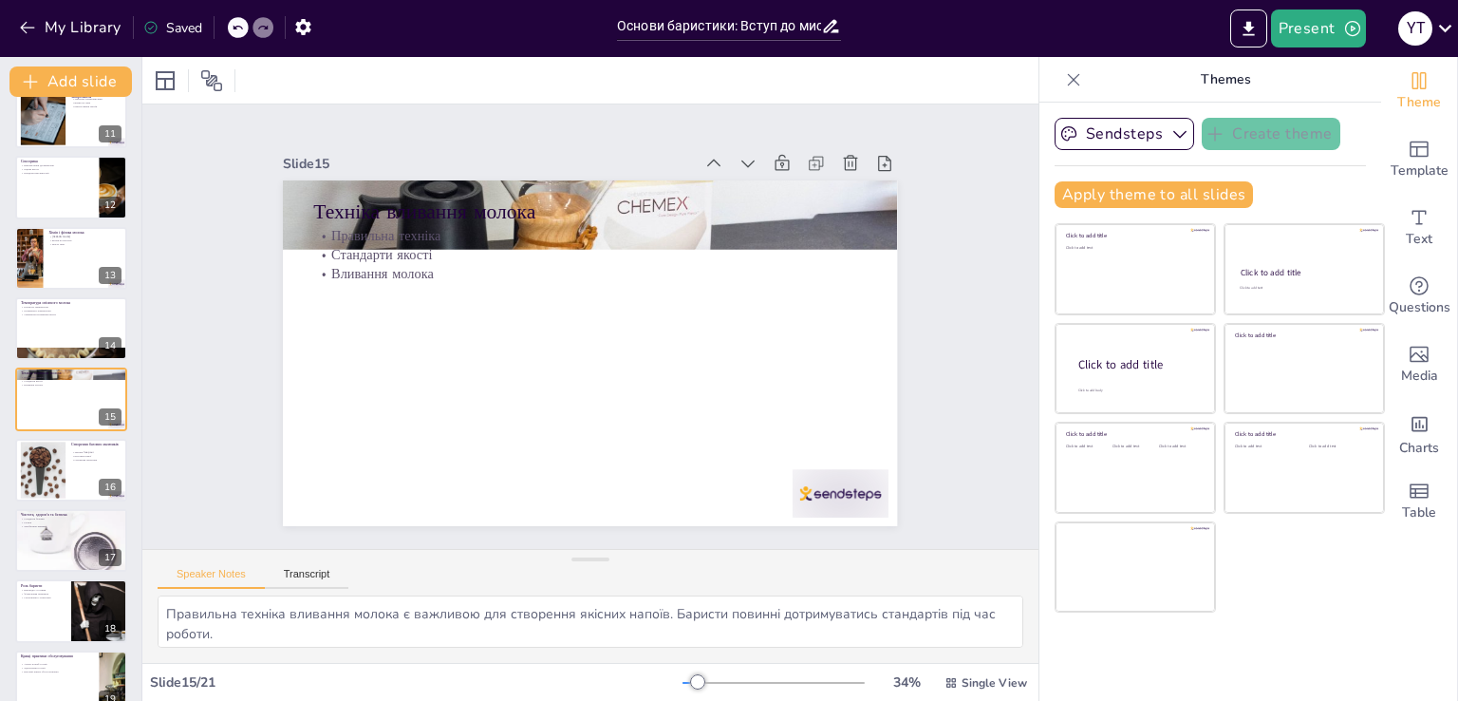
click at [63, 472] on div at bounding box center [43, 469] width 85 height 57
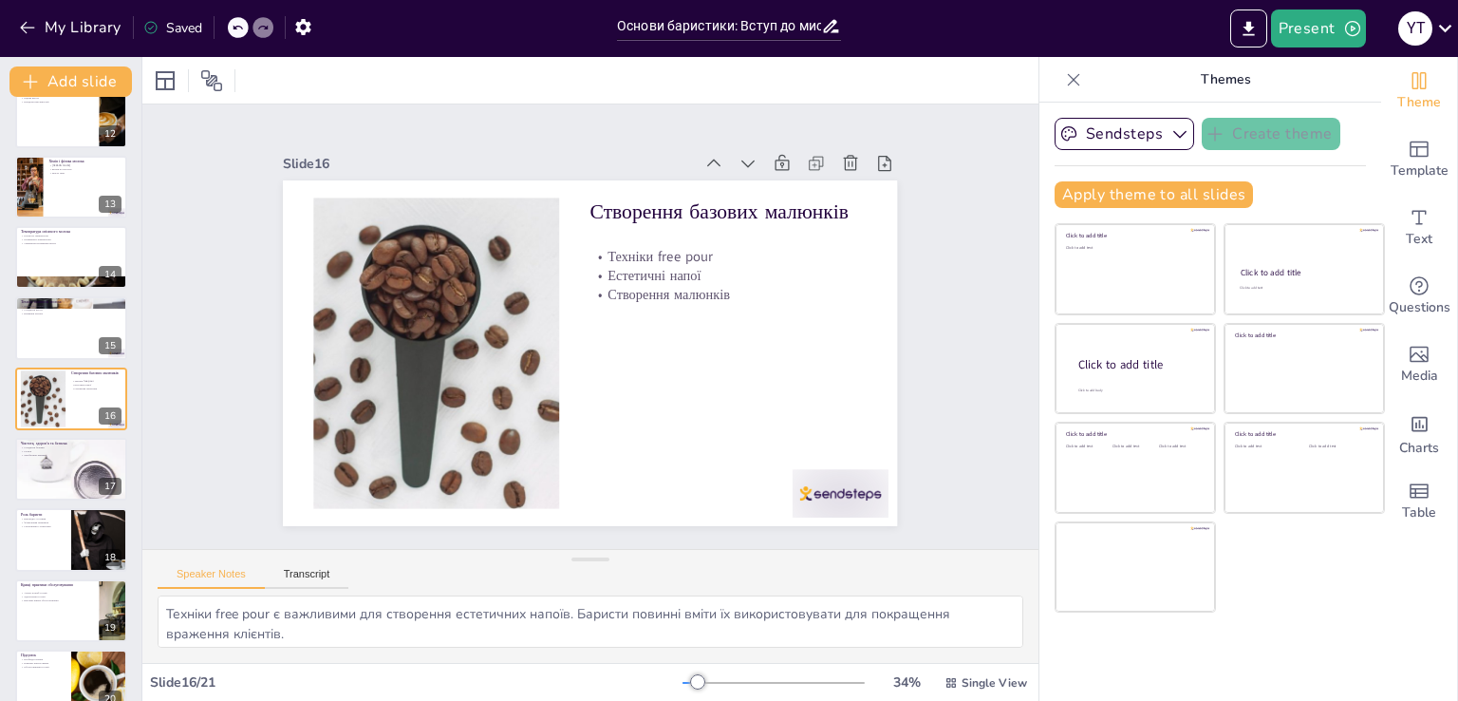
click at [63, 472] on div at bounding box center [71, 469] width 112 height 112
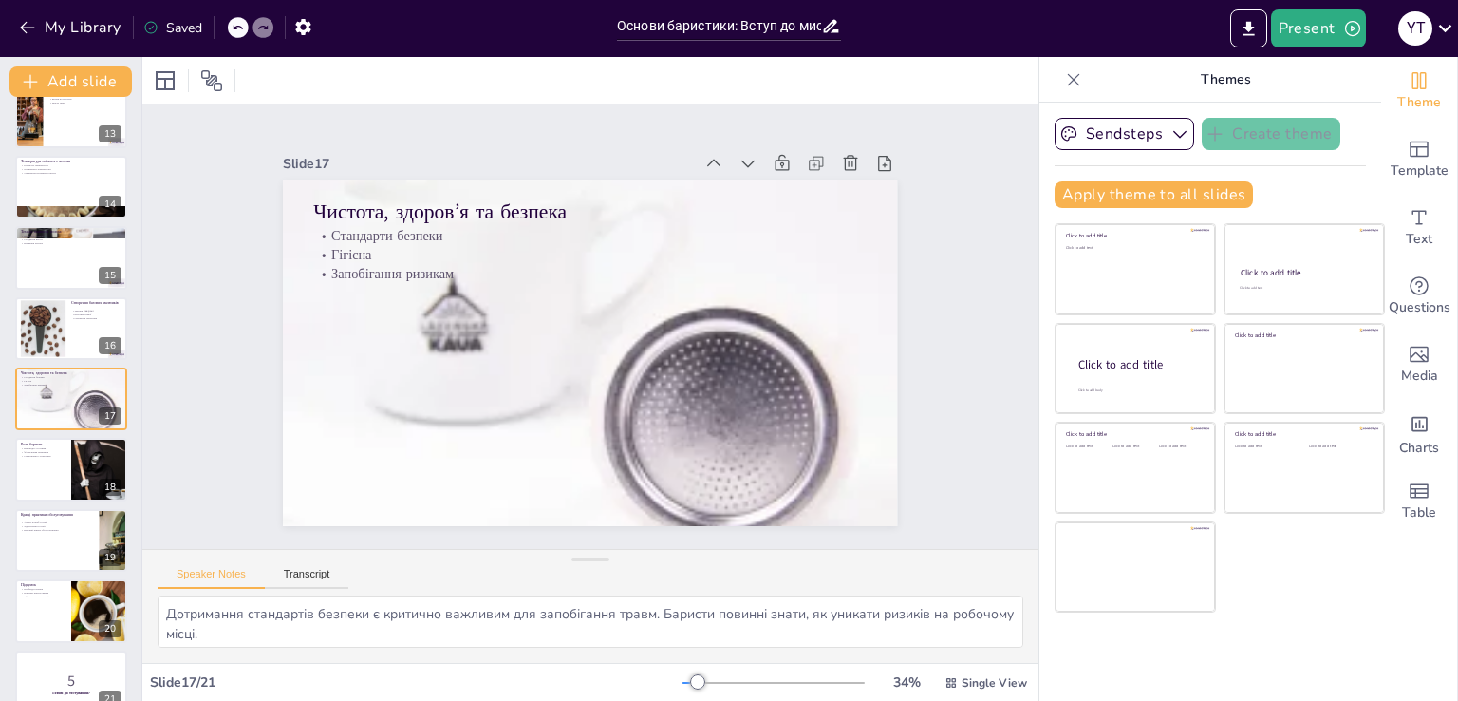
click at [63, 472] on div at bounding box center [71, 469] width 112 height 63
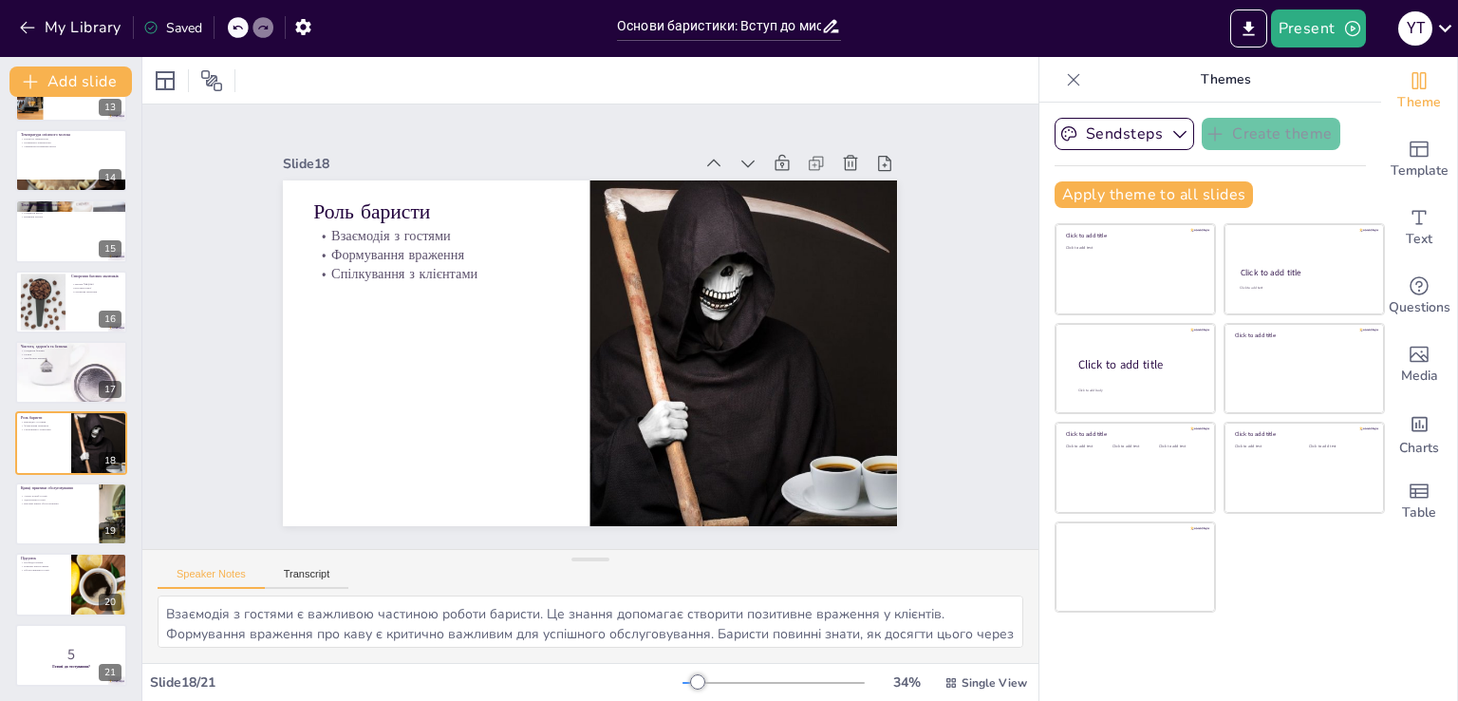
click at [63, 472] on div at bounding box center [71, 442] width 112 height 63
click at [65, 510] on div at bounding box center [71, 513] width 114 height 65
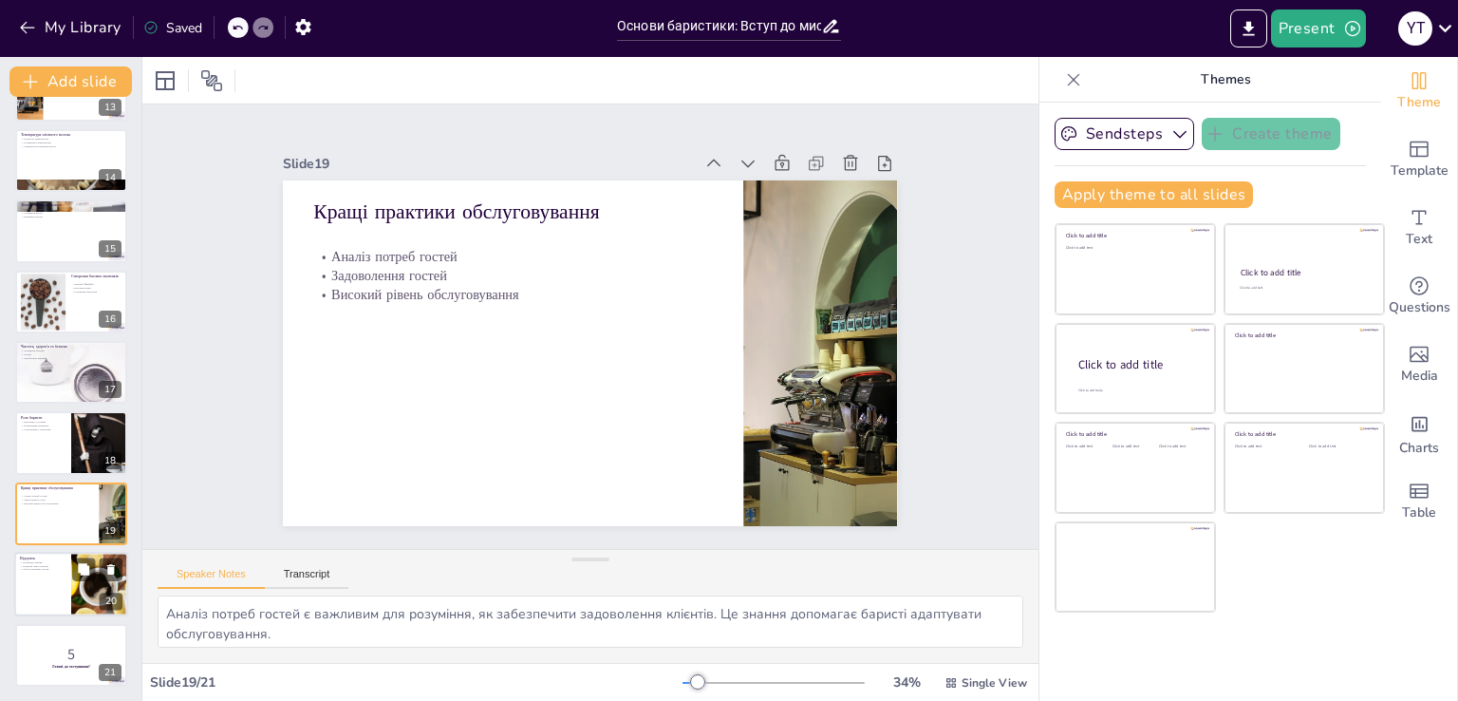
click at [80, 595] on div at bounding box center [99, 584] width 97 height 65
type textarea "Необхідні знання для баристи включають розуміння кави, технік приготування та о…"
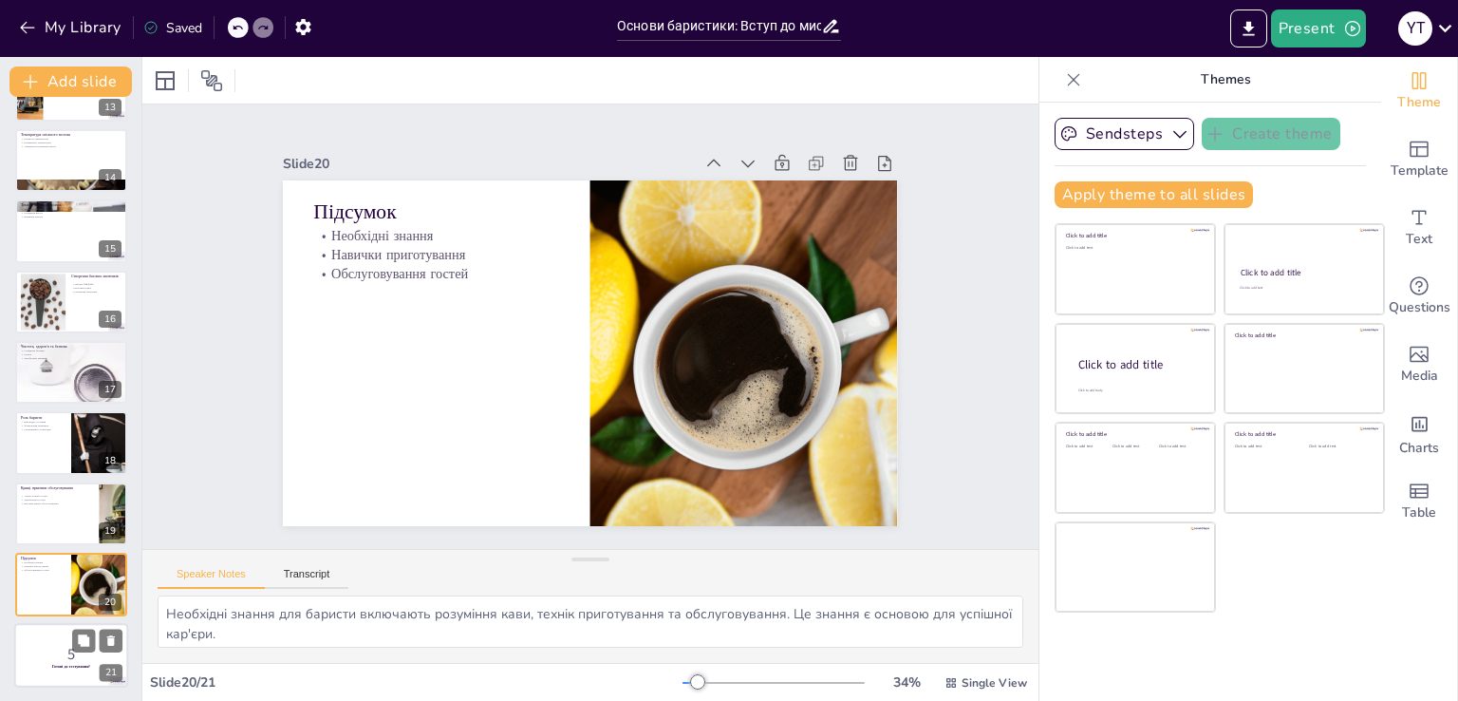
click at [68, 667] on div at bounding box center [71, 655] width 114 height 65
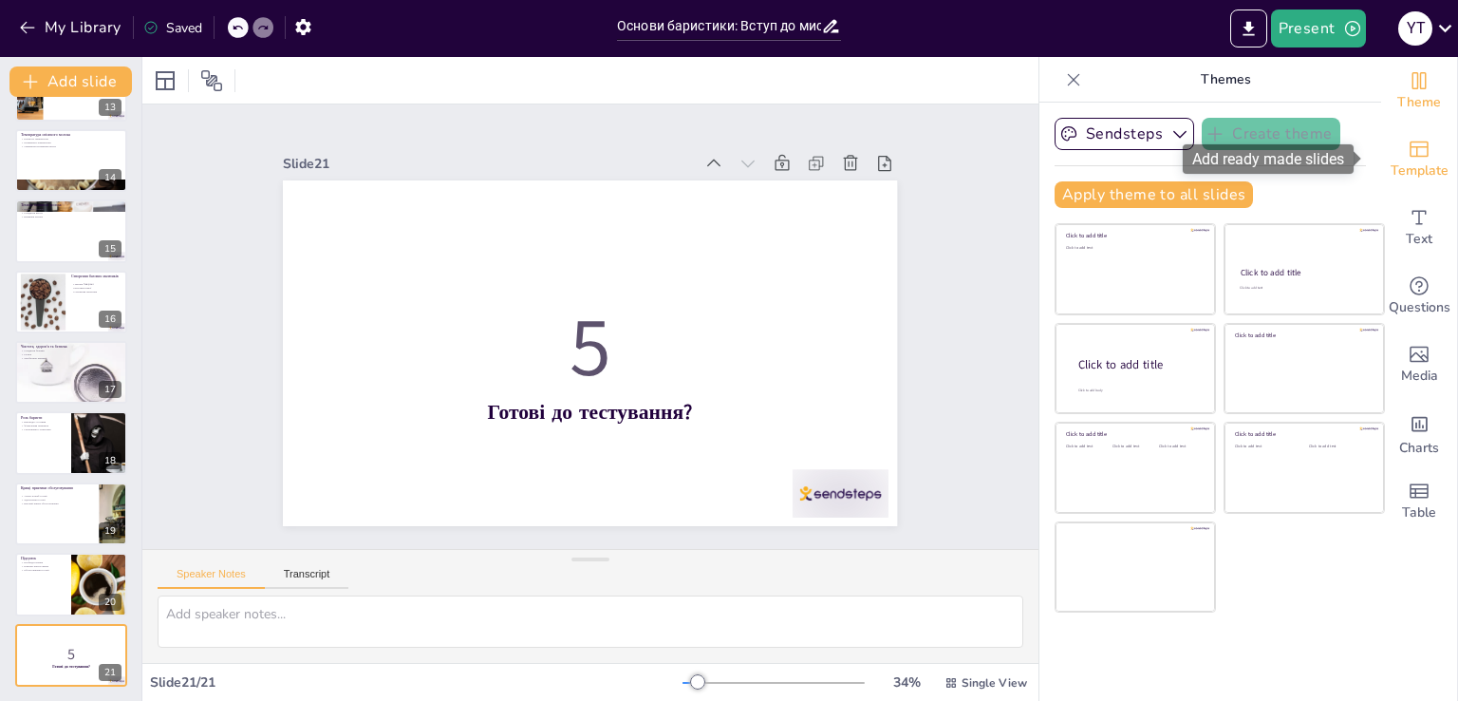
click at [1398, 179] on span "Template" at bounding box center [1420, 170] width 58 height 21
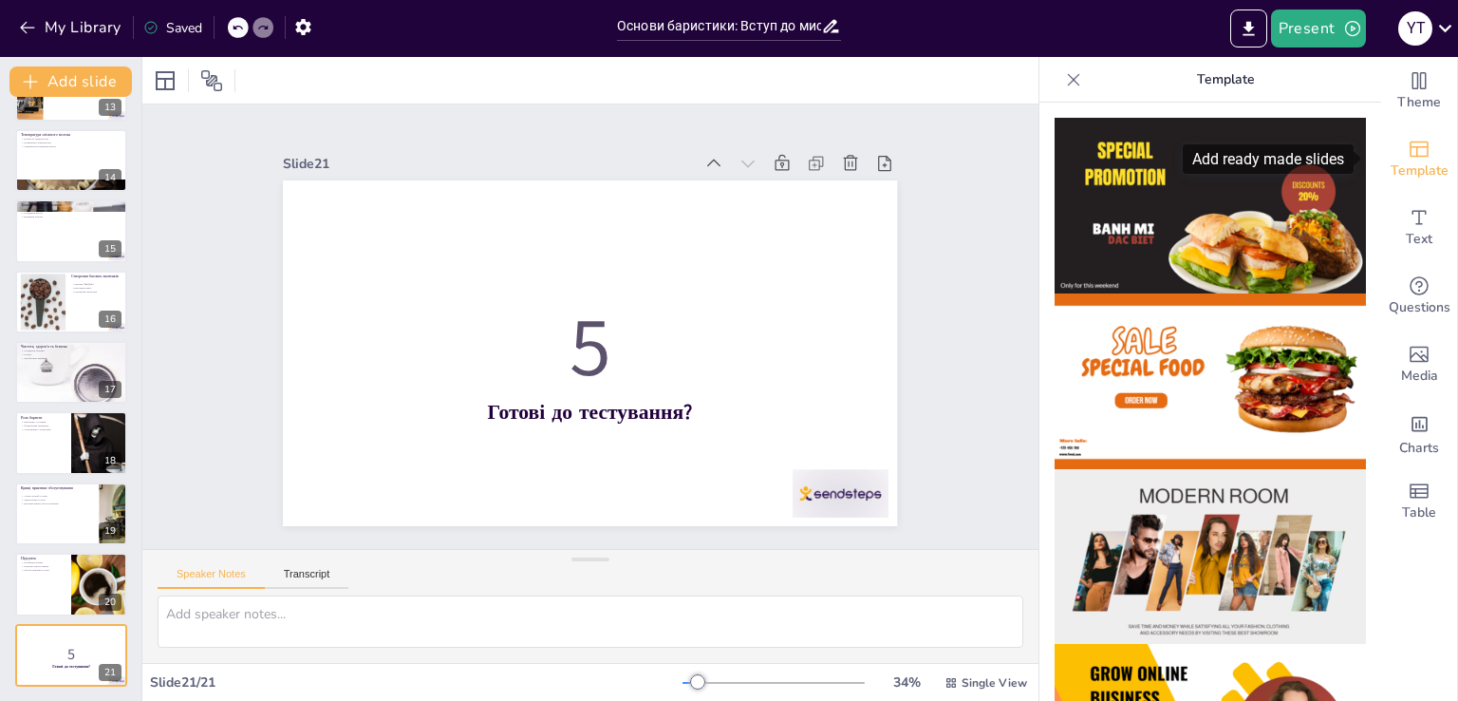
click at [1398, 179] on span "Template" at bounding box center [1420, 170] width 58 height 21
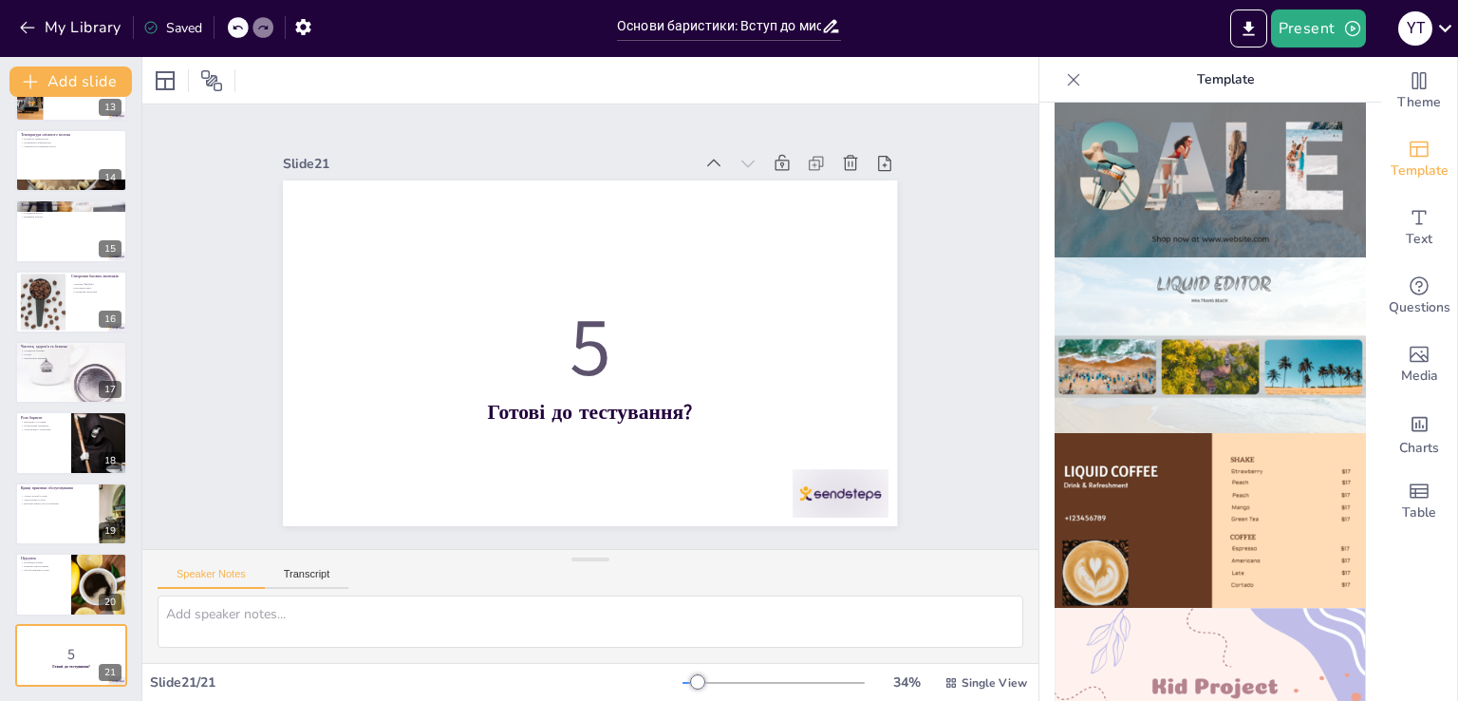
scroll to position [918, 0]
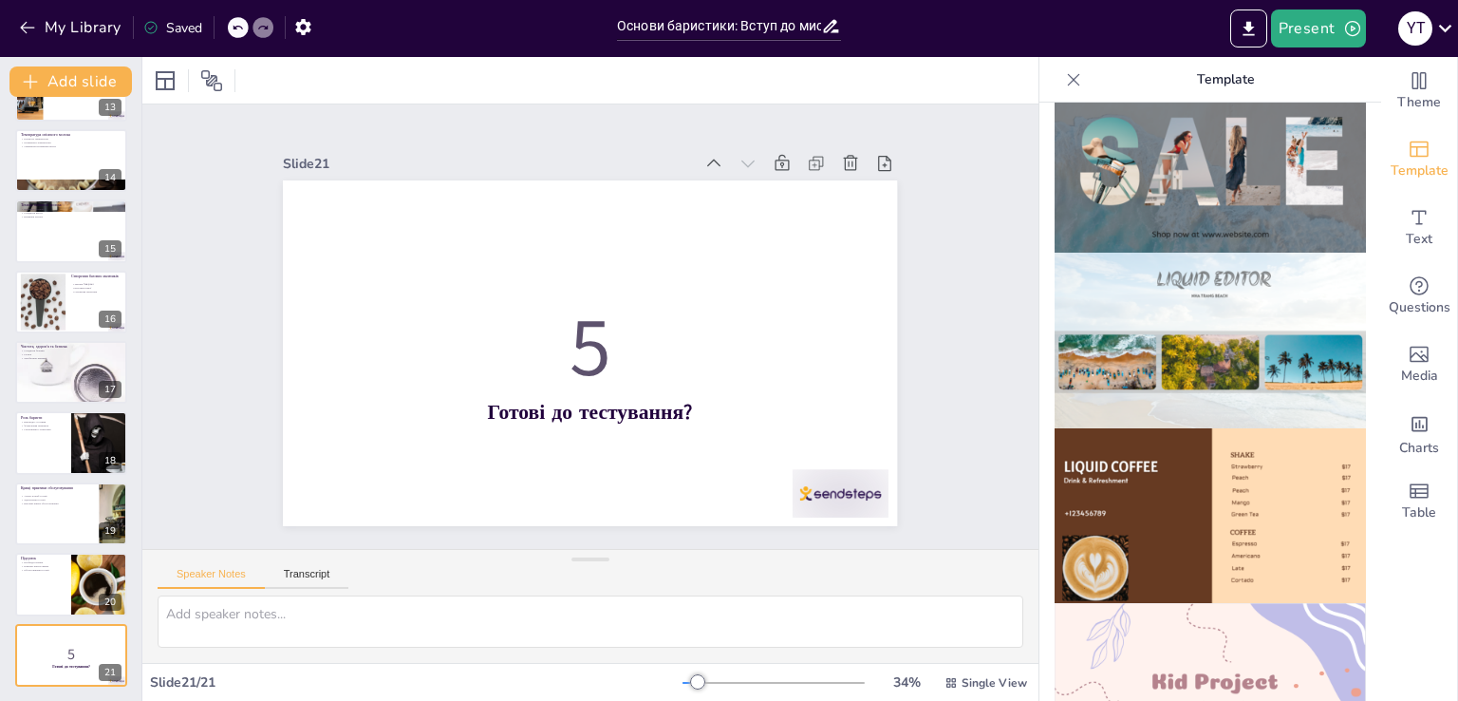
click at [1255, 439] on img at bounding box center [1210, 516] width 311 height 176
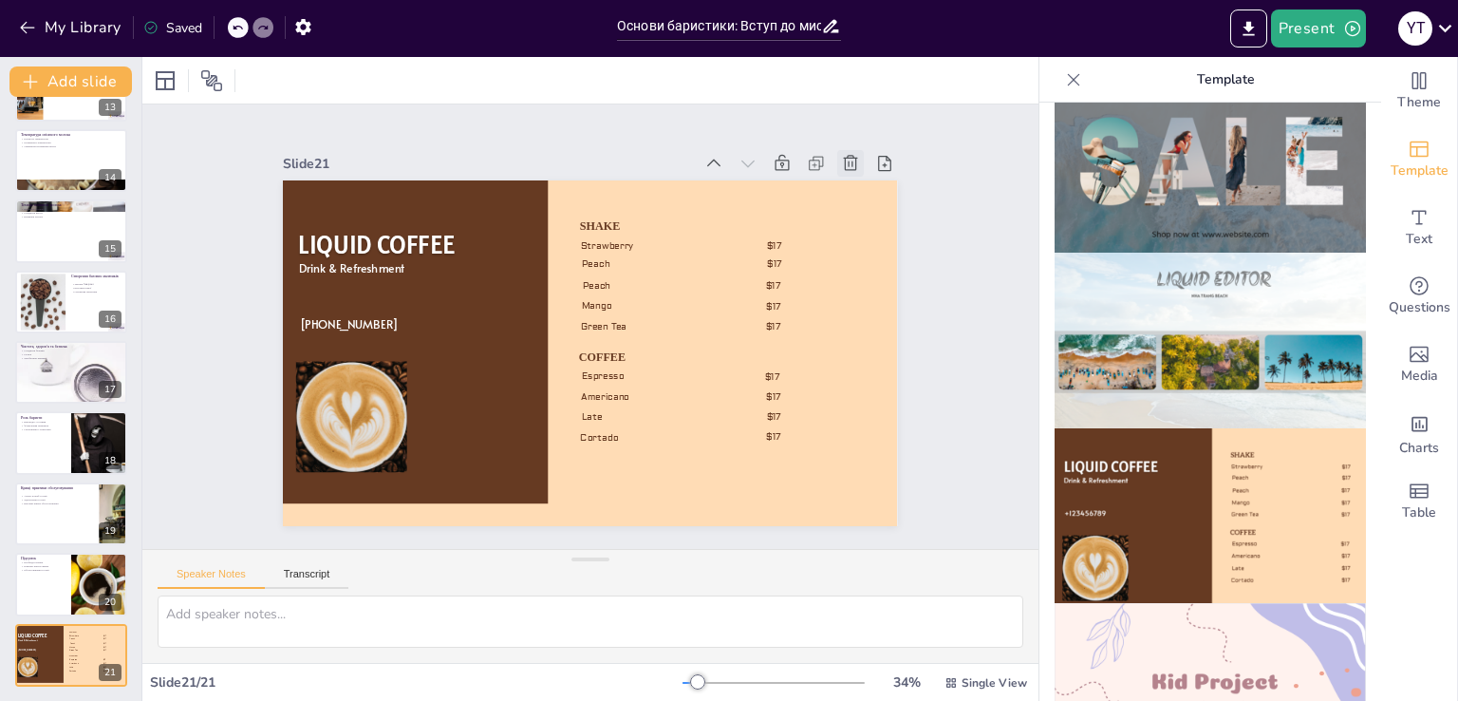
click at [855, 181] on icon at bounding box center [865, 191] width 21 height 21
type textarea "Необхідні знання для баристи включають розуміння кави, технік приготування та о…"
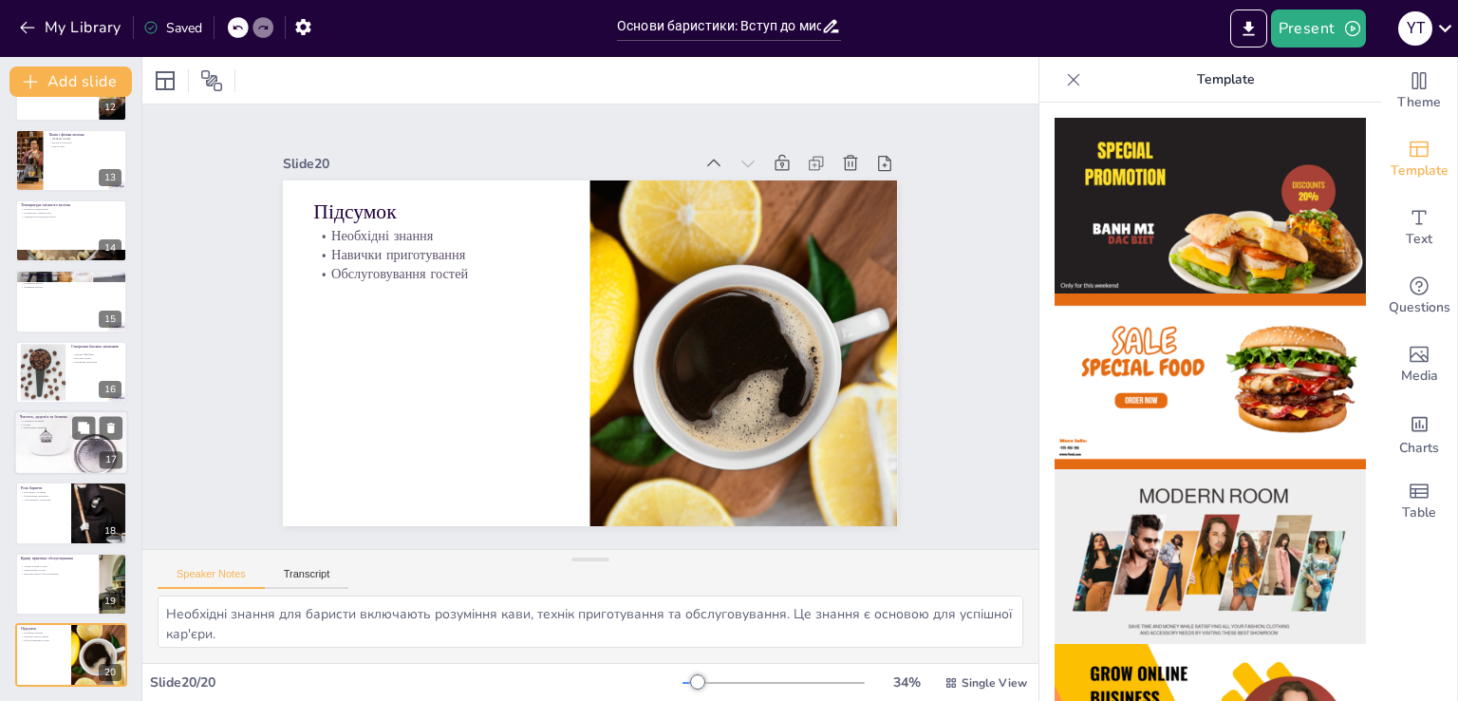
scroll to position [0, 0]
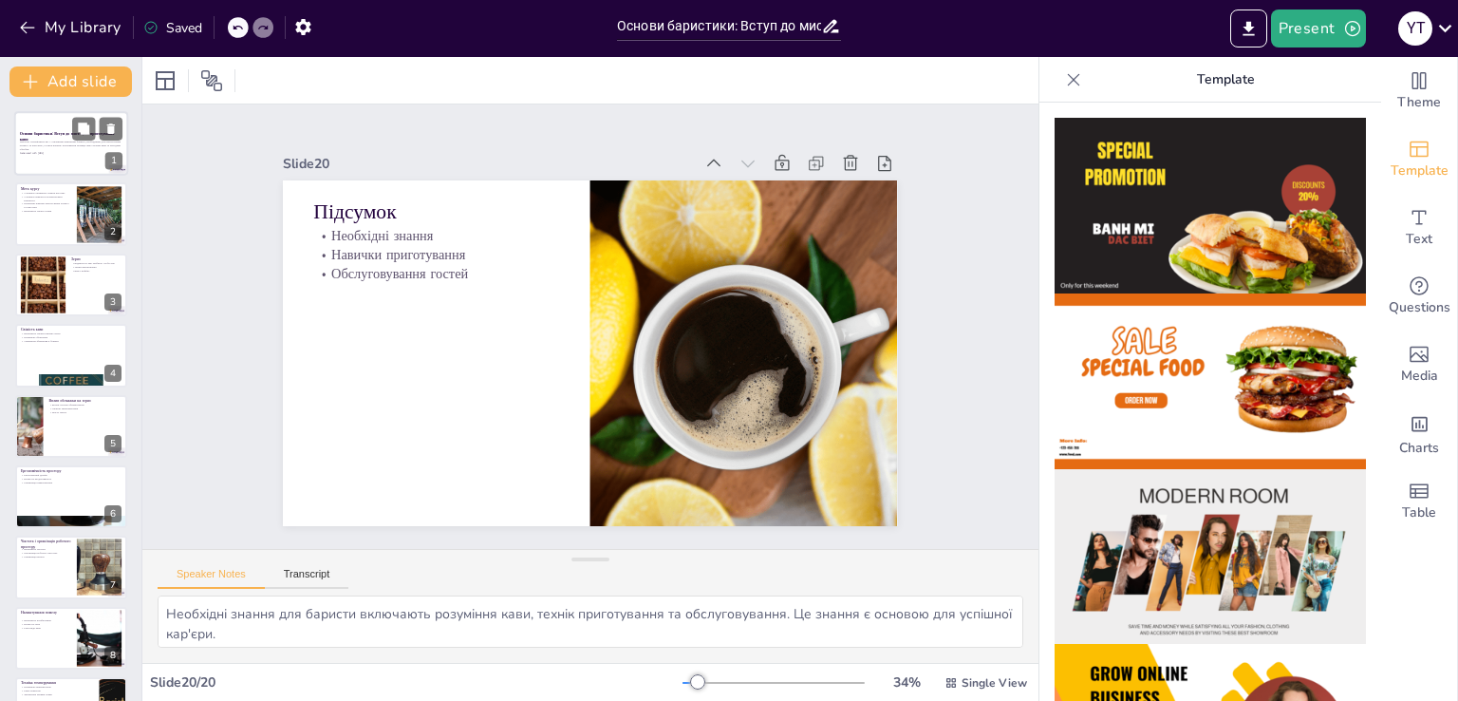
click at [46, 139] on p "Основи баристики: Вступ до мистецтва приготування кави" at bounding box center [71, 136] width 103 height 10
